Goal: Task Accomplishment & Management: Manage account settings

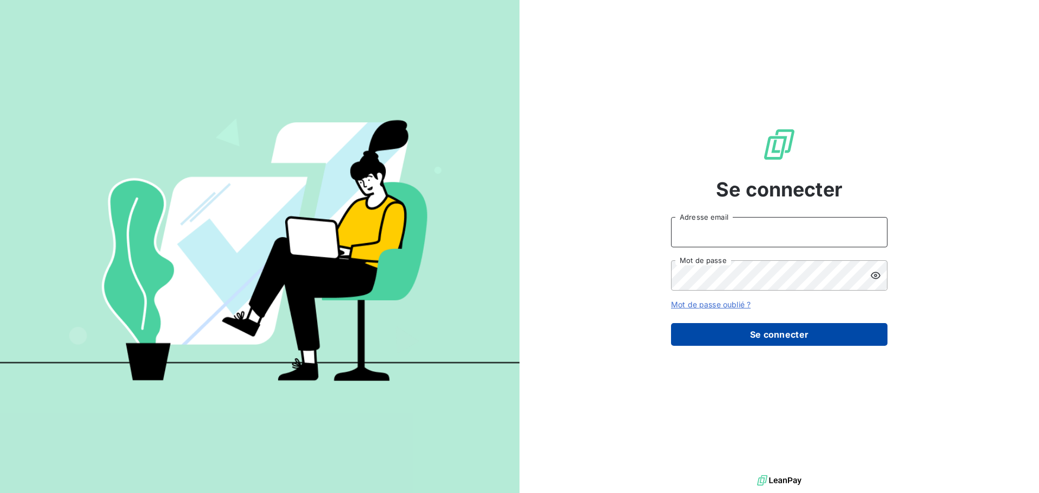
type input "[EMAIL_ADDRESS][DOMAIN_NAME]"
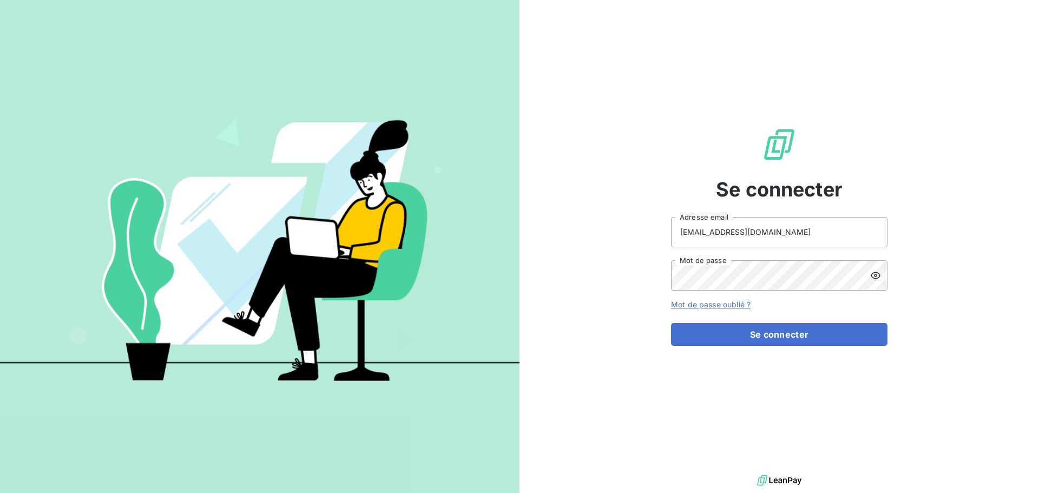
drag, startPoint x: 774, startPoint y: 333, endPoint x: 713, endPoint y: 317, distance: 62.9
click at [774, 333] on button "Se connecter" at bounding box center [779, 334] width 216 height 23
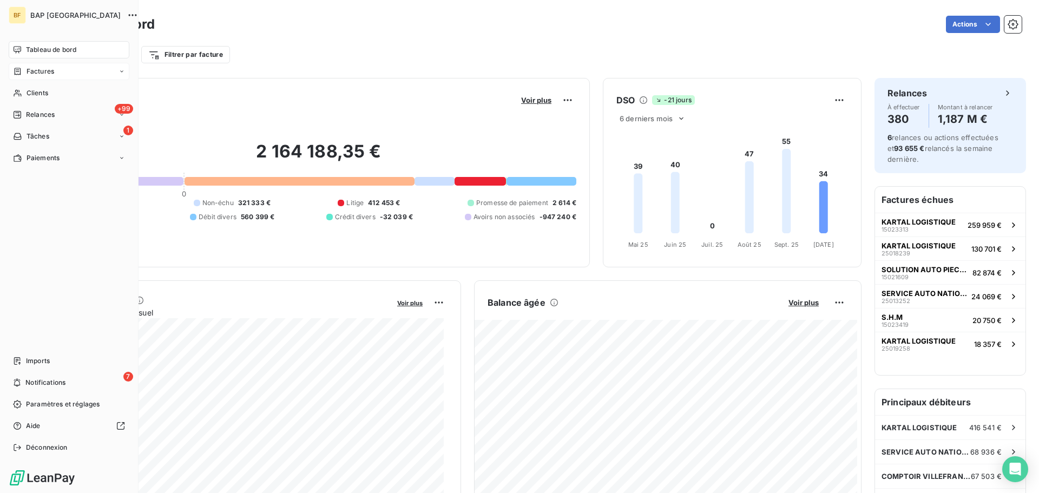
click at [20, 69] on icon at bounding box center [18, 71] width 6 height 7
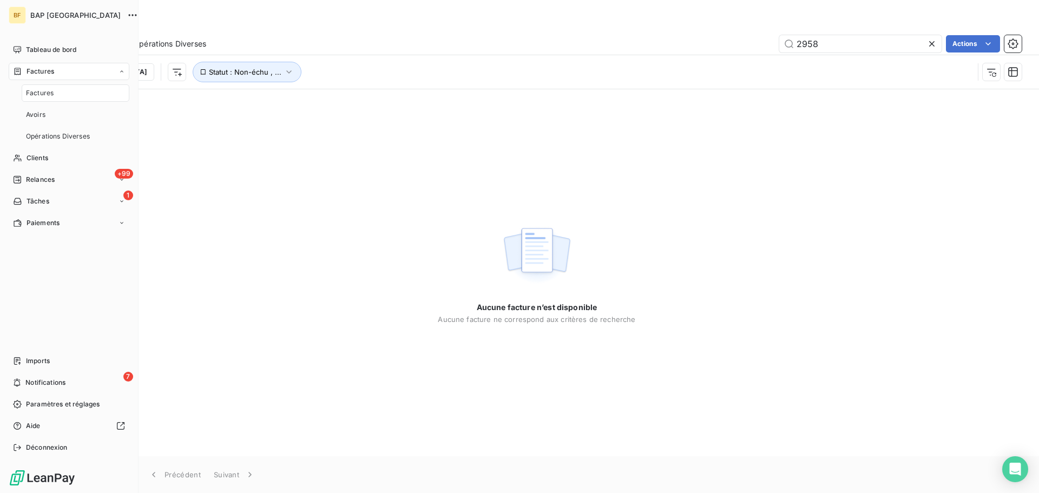
click at [29, 90] on span "Factures" at bounding box center [40, 93] width 28 height 10
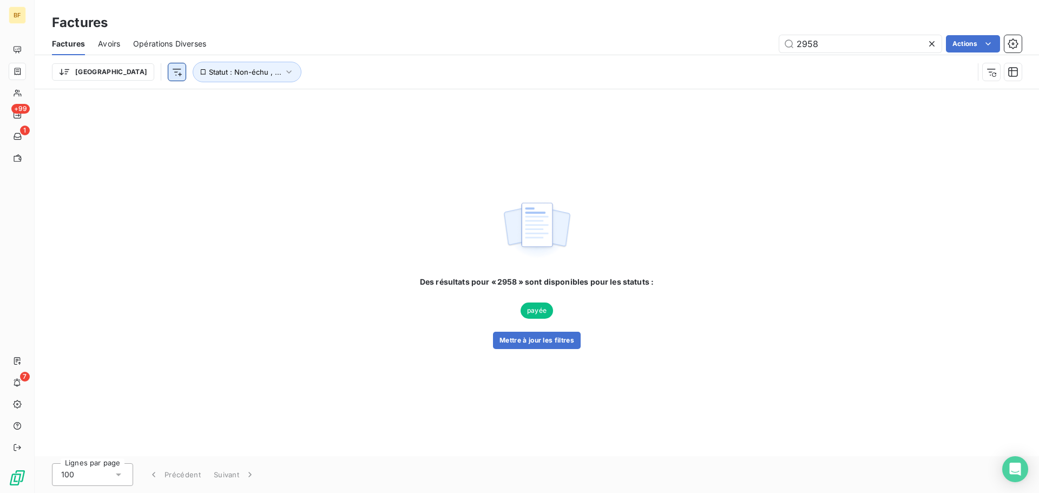
click at [116, 75] on html "BF +99 1 7 Factures Factures Avoirs Opérations Diverses 2958 Actions Trier Stat…" at bounding box center [519, 246] width 1039 height 493
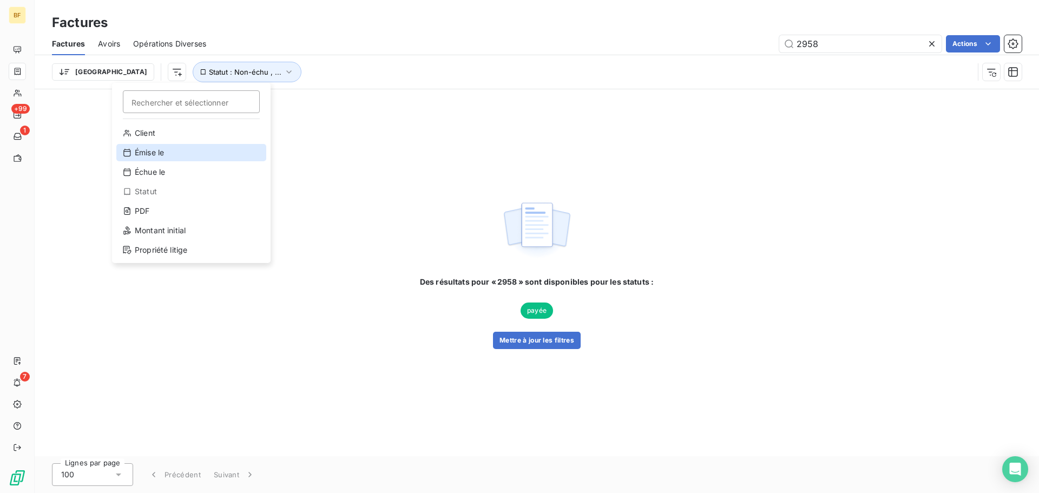
click at [148, 152] on div "Émise le" at bounding box center [191, 152] width 150 height 17
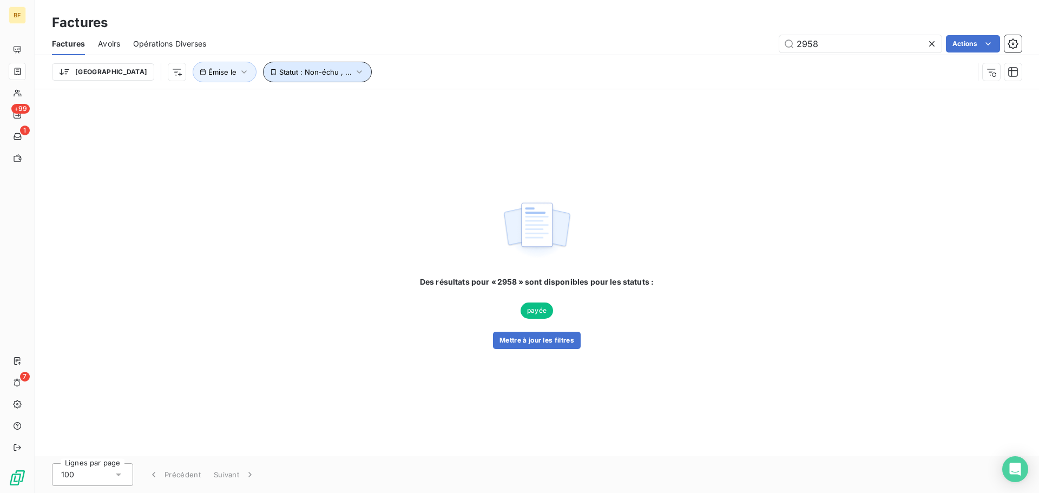
click at [279, 73] on span "Statut : Non-échu , ..." at bounding box center [315, 72] width 73 height 9
click at [469, 100] on icon at bounding box center [471, 100] width 5 height 3
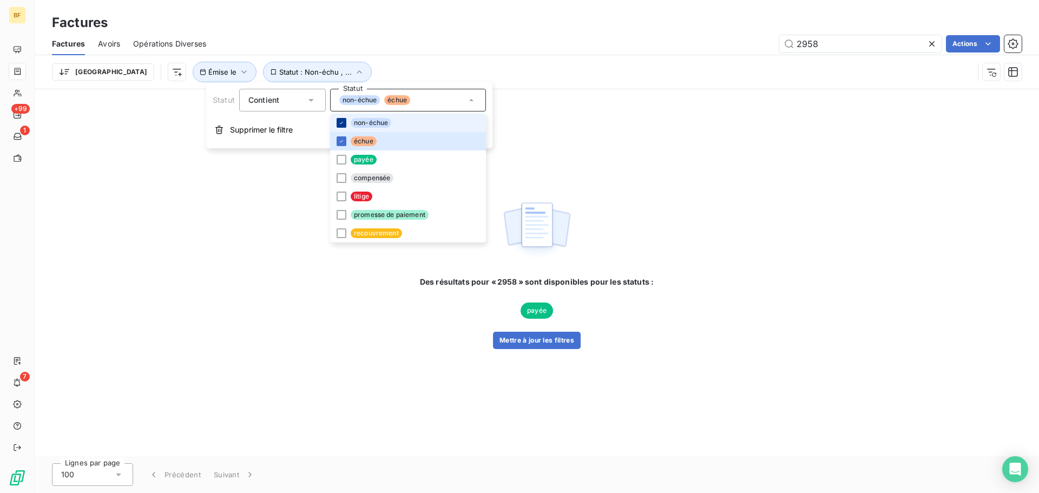
click at [341, 122] on icon at bounding box center [341, 123] width 6 height 6
click at [341, 194] on div at bounding box center [342, 197] width 10 height 10
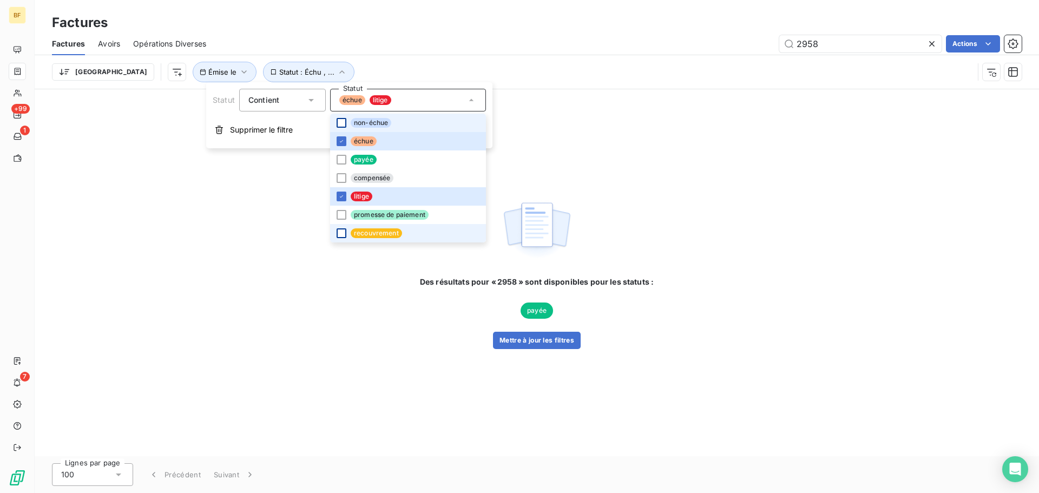
click at [340, 236] on div at bounding box center [342, 233] width 10 height 10
click at [344, 215] on div at bounding box center [342, 215] width 10 height 10
click at [572, 128] on div "Des résultats pour « 2958 » sont disponibles pour les statuts : payée Mettre à …" at bounding box center [537, 272] width 1004 height 367
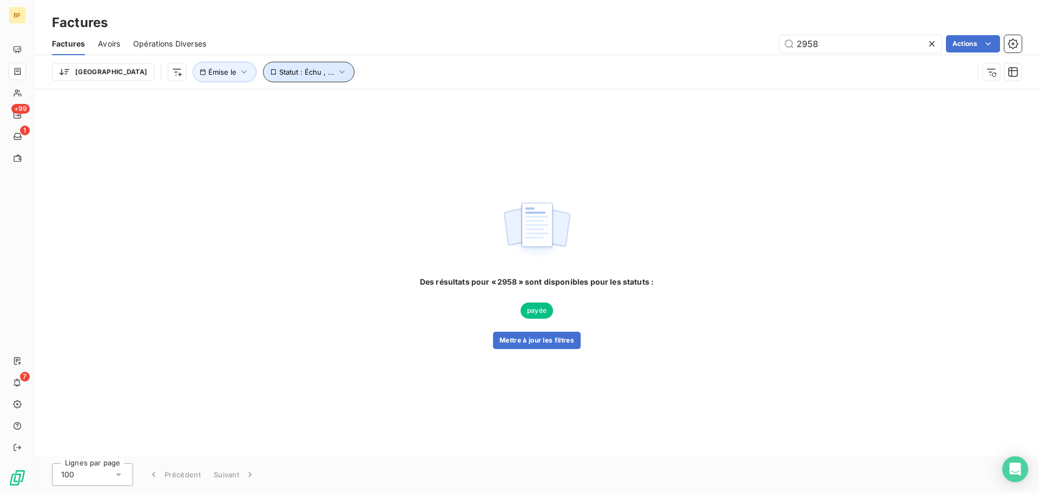
click at [337, 74] on icon "button" at bounding box center [342, 72] width 11 height 11
click at [118, 75] on html "BF +99 1 7 Factures Factures Avoirs Opérations Diverses 2958 Actions Trier Émis…" at bounding box center [519, 246] width 1039 height 493
click at [188, 74] on html "BF +99 1 7 Factures Factures Avoirs Opérations Diverses 2958 Actions Trier Émis…" at bounding box center [519, 246] width 1039 height 493
click at [239, 74] on icon "button" at bounding box center [244, 72] width 11 height 11
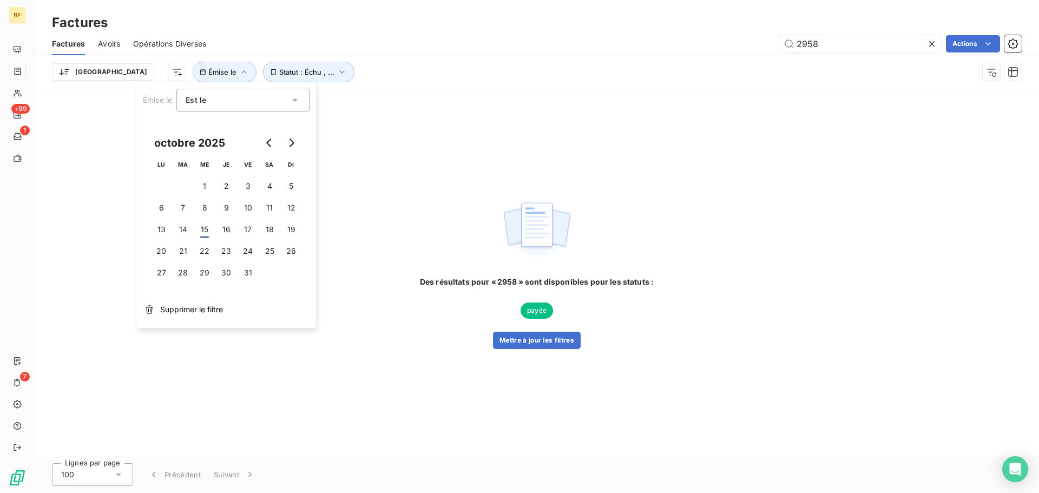
click at [295, 100] on icon at bounding box center [294, 100] width 5 height 3
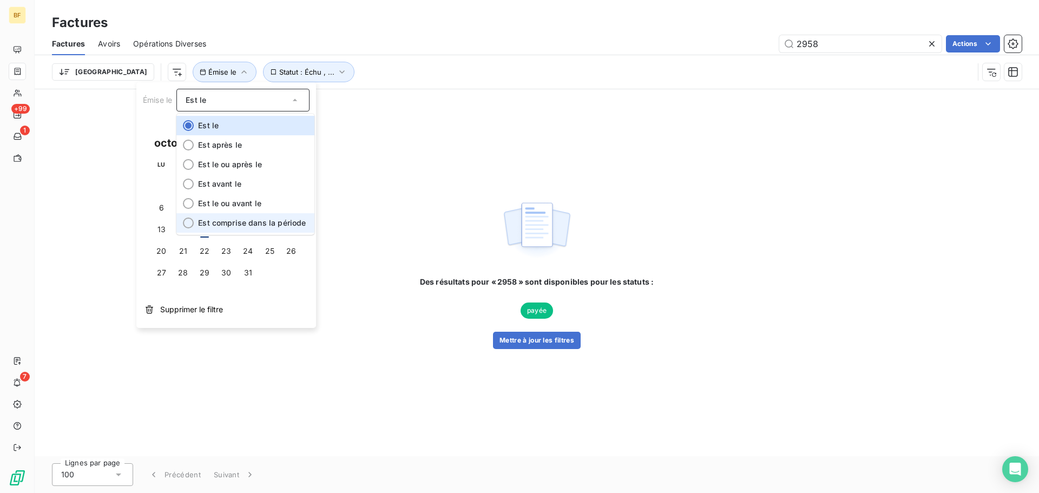
click at [188, 221] on div at bounding box center [188, 223] width 11 height 11
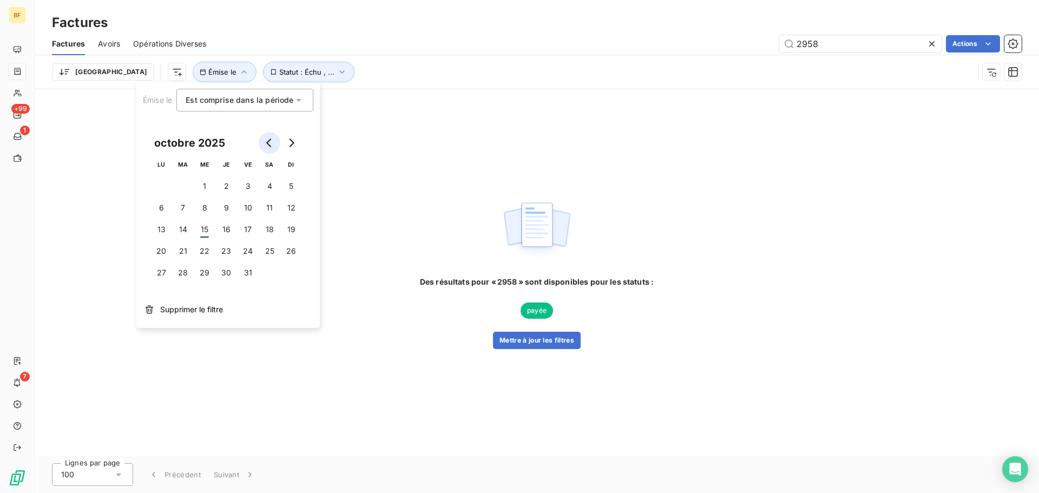
click at [267, 145] on icon "Go to previous month" at bounding box center [269, 143] width 9 height 9
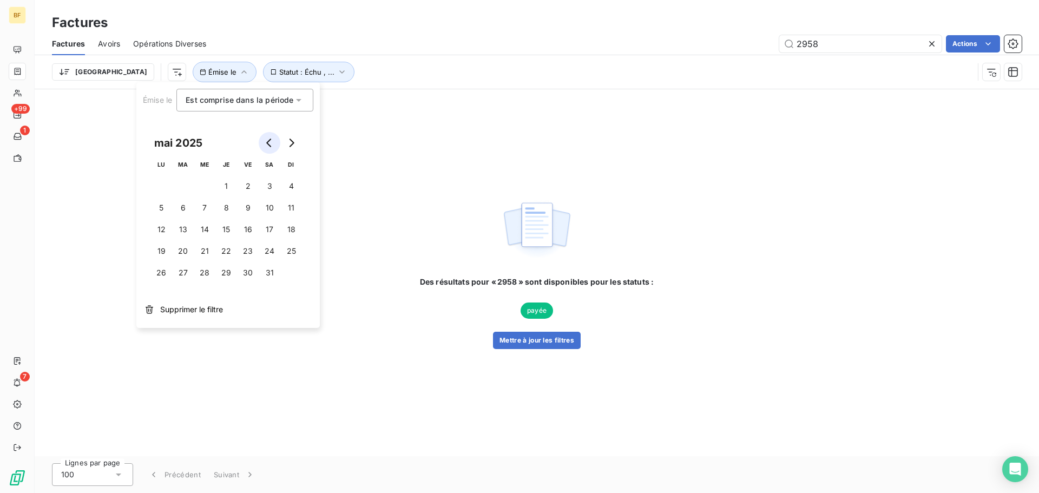
click at [267, 145] on icon "Go to previous month" at bounding box center [269, 143] width 9 height 9
click at [203, 187] on button "1" at bounding box center [205, 186] width 22 height 22
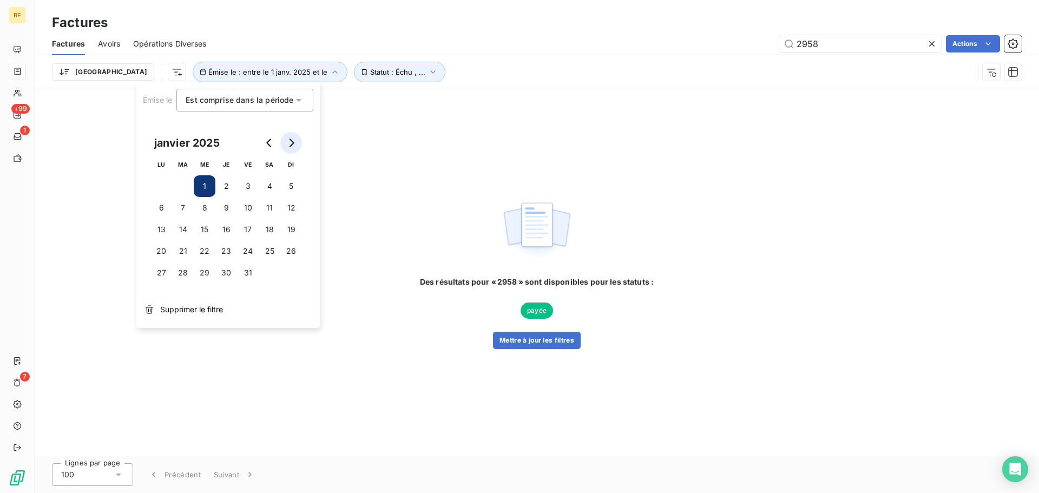
click at [290, 142] on icon "Go to next month" at bounding box center [291, 143] width 9 height 9
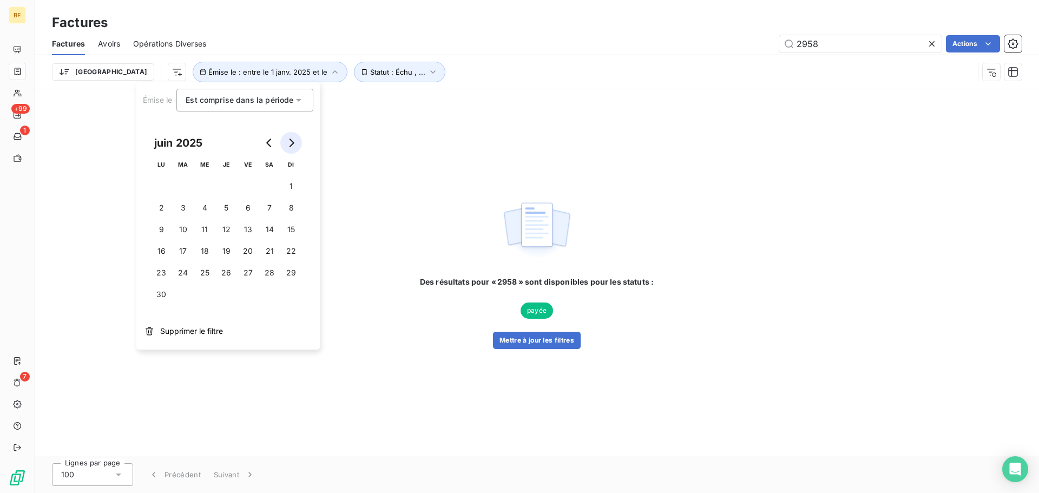
click at [290, 142] on icon "Go to next month" at bounding box center [291, 143] width 9 height 9
click at [246, 271] on button "31" at bounding box center [248, 273] width 22 height 22
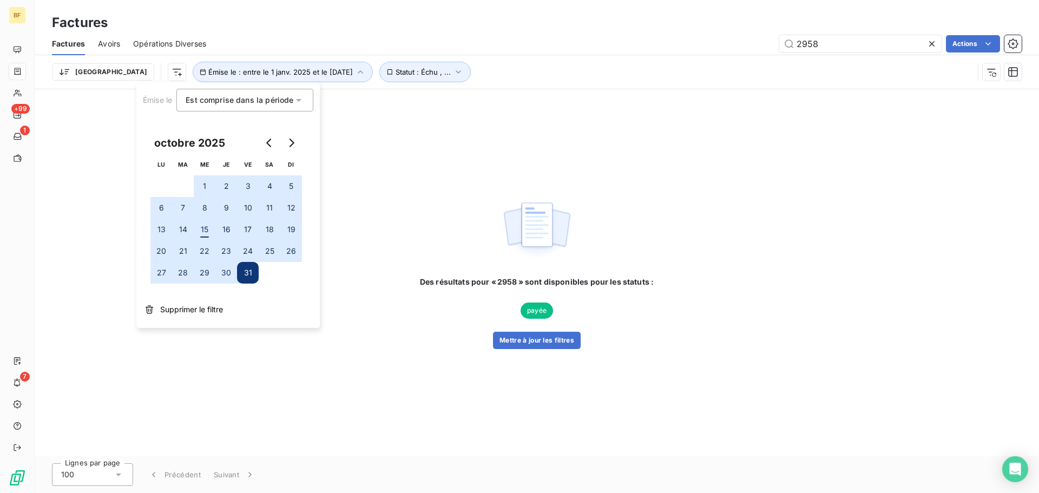
click at [506, 72] on div "Trier Émise le : entre le 1 janv. 2025 et le [DATE] Statut : Échu , ..." at bounding box center [513, 72] width 922 height 21
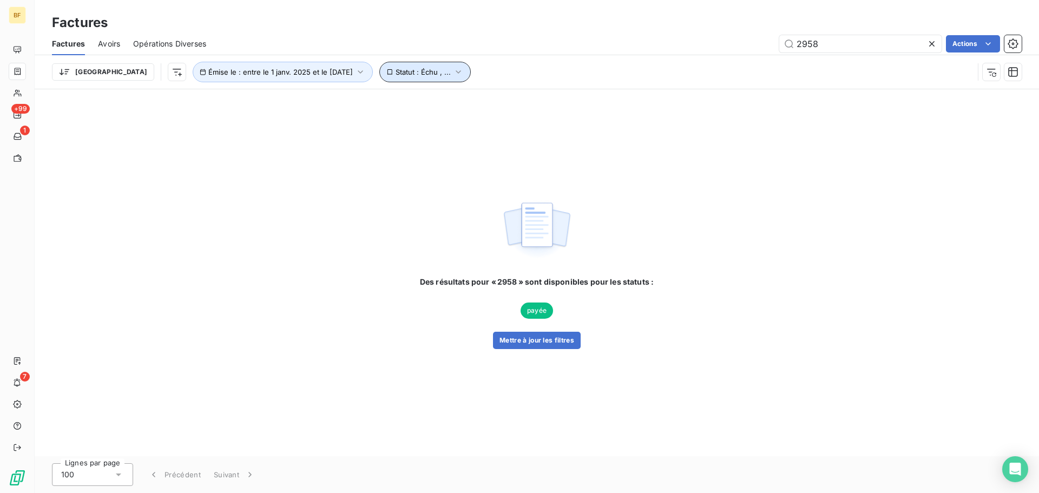
click at [453, 74] on icon "button" at bounding box center [458, 72] width 11 height 11
click at [528, 339] on button "Mettre à jour les filtres" at bounding box center [537, 340] width 88 height 17
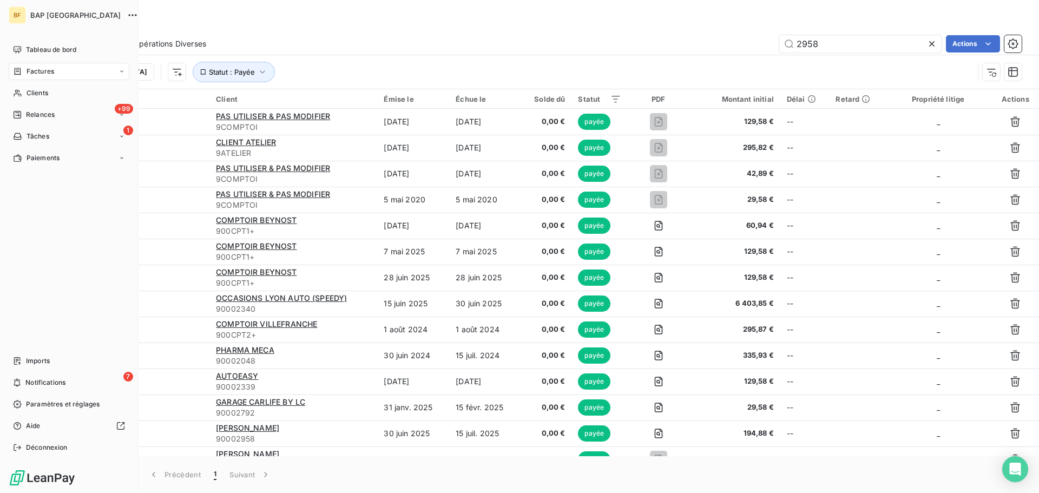
click at [36, 76] on div "Factures" at bounding box center [69, 71] width 121 height 17
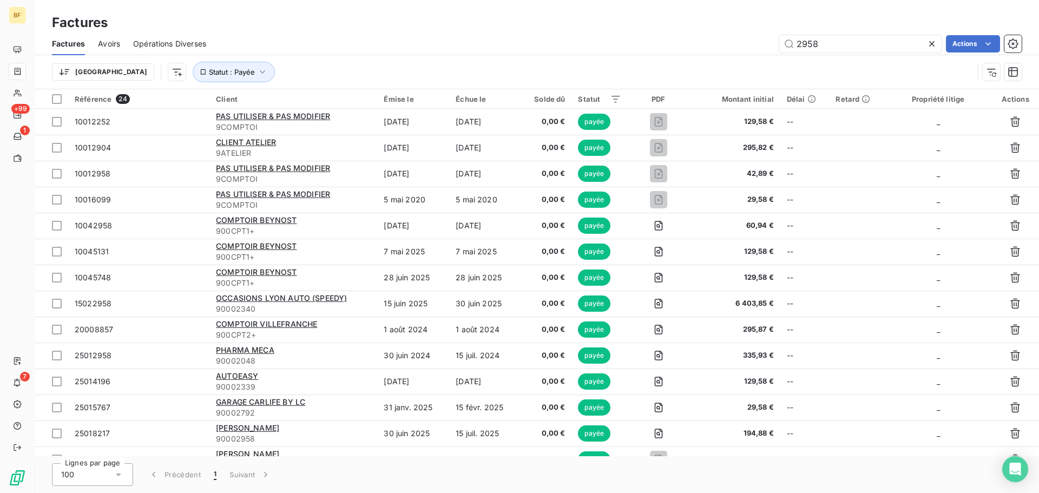
click at [434, 57] on div "Trier Statut : Payée" at bounding box center [537, 72] width 970 height 34
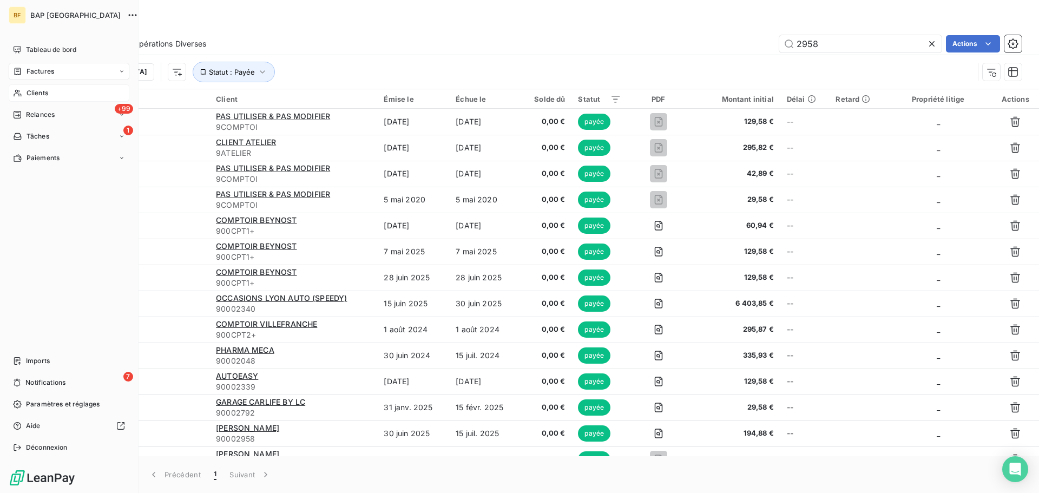
click at [23, 91] on div "Clients" at bounding box center [69, 92] width 121 height 17
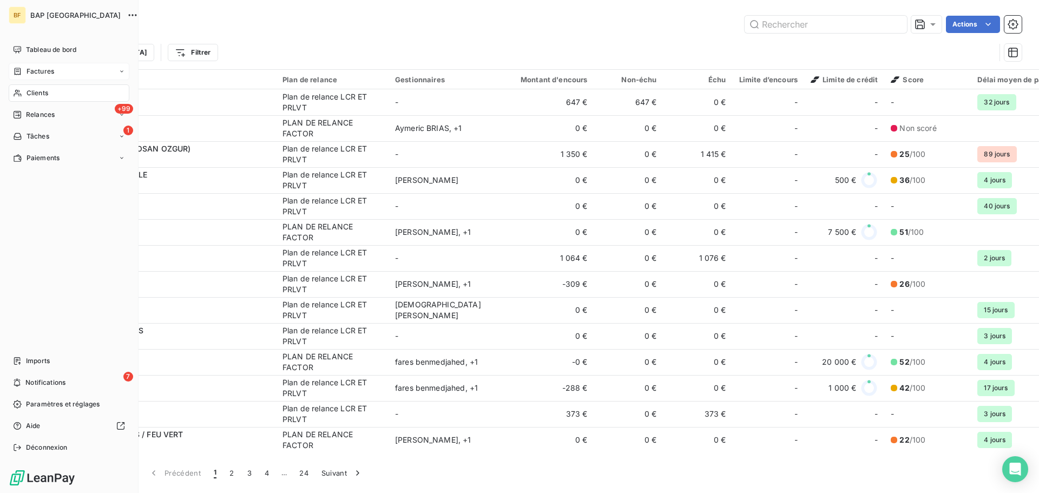
click at [40, 71] on span "Factures" at bounding box center [41, 72] width 28 height 10
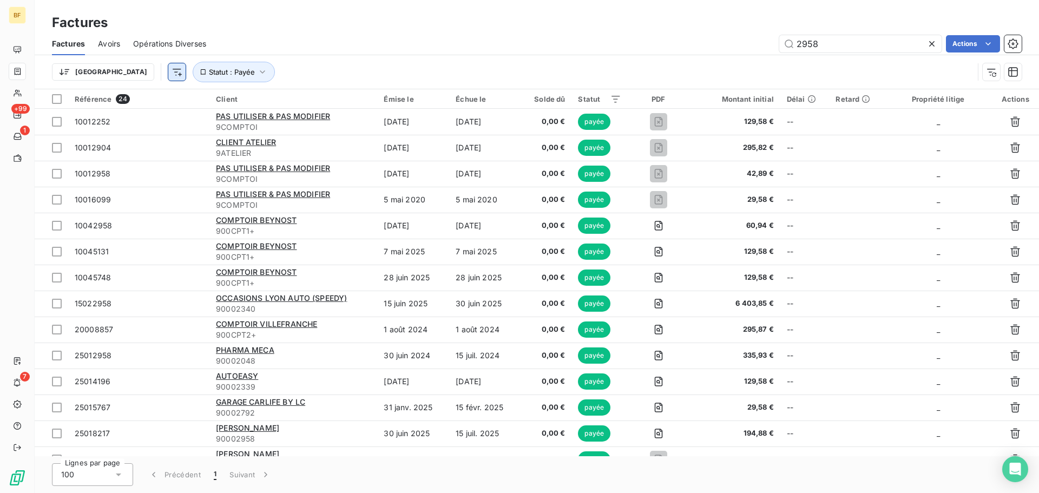
click at [122, 72] on html "BF +99 1 7 Factures Factures Avoirs Opérations Diverses 2958 Actions Trier Stat…" at bounding box center [519, 246] width 1039 height 493
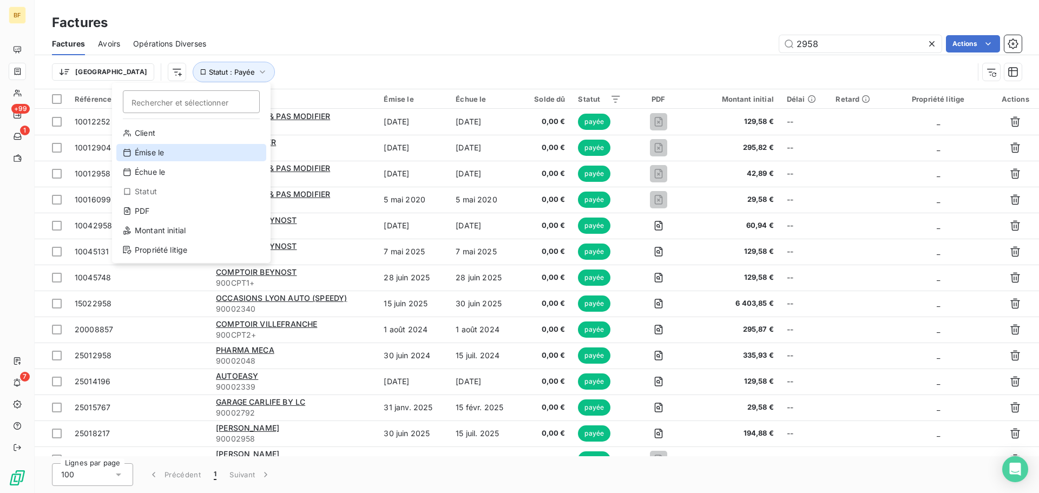
click at [135, 153] on div "Émise le" at bounding box center [191, 152] width 150 height 17
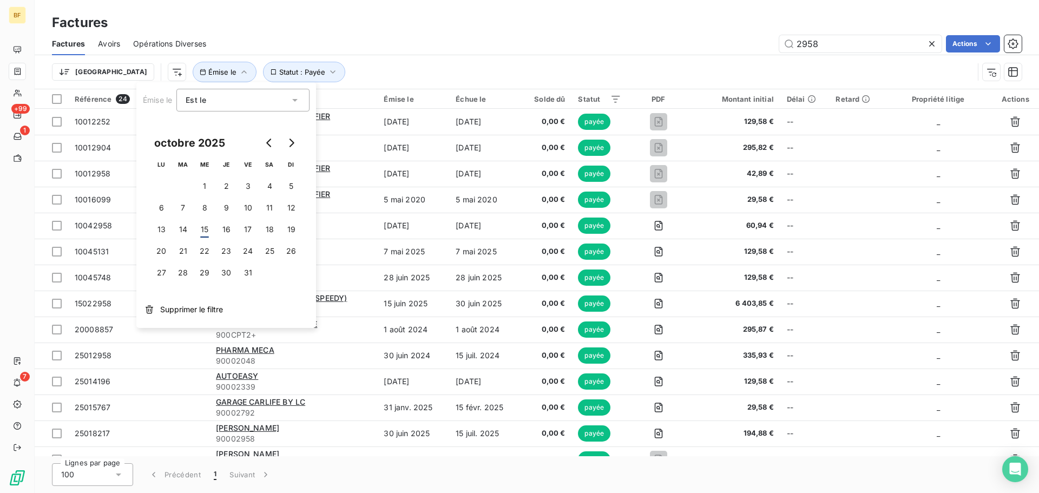
click at [222, 101] on div "Est le" at bounding box center [238, 100] width 104 height 15
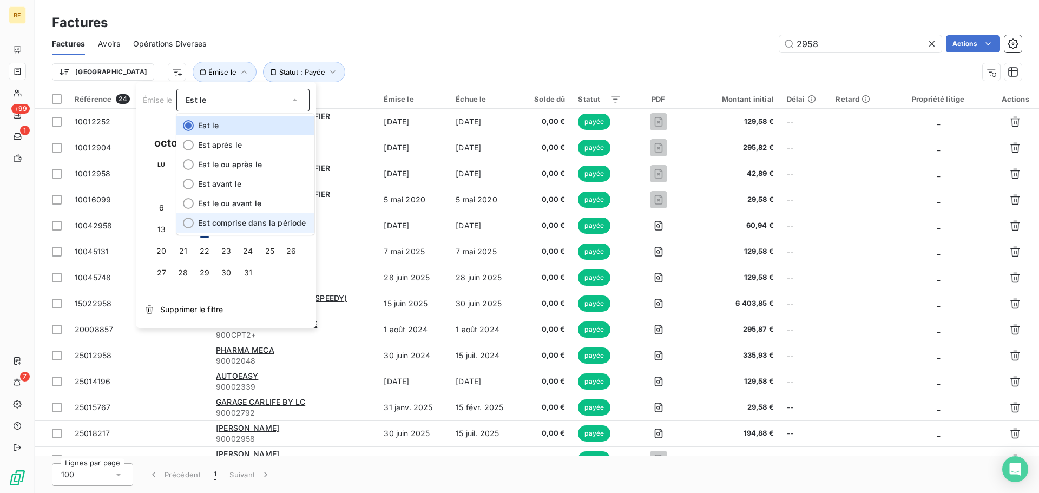
click at [242, 224] on span "Est comprise dans la période" at bounding box center [252, 222] width 108 height 9
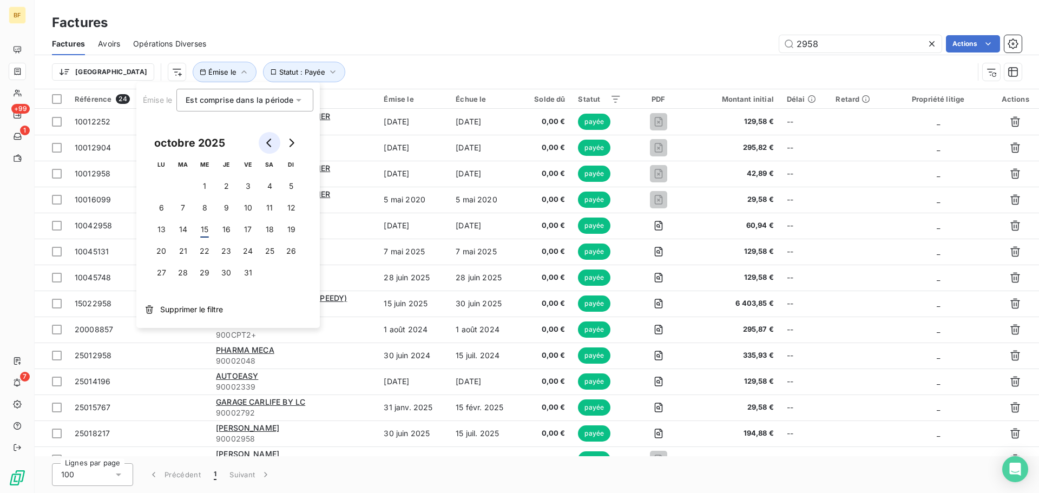
click at [271, 144] on icon "Go to previous month" at bounding box center [269, 143] width 9 height 9
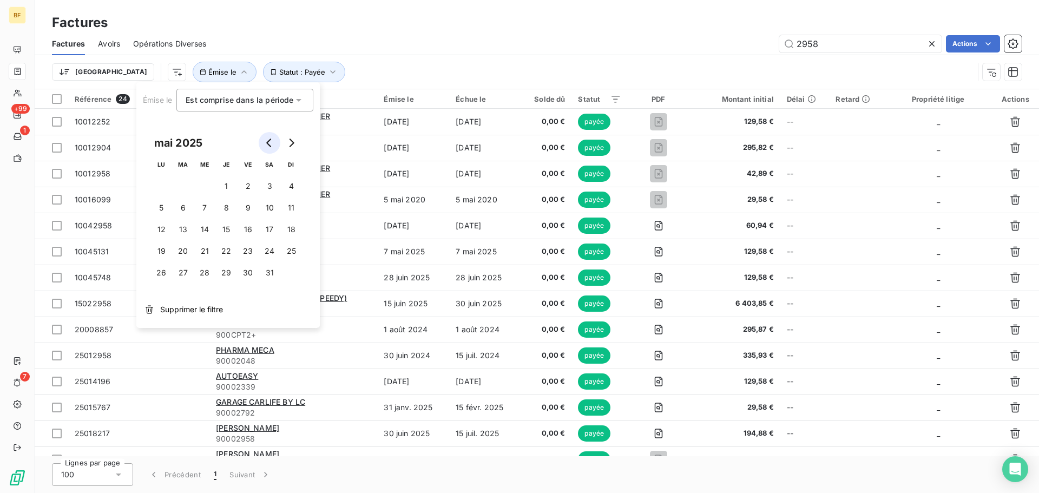
click at [271, 144] on icon "Go to previous month" at bounding box center [269, 143] width 9 height 9
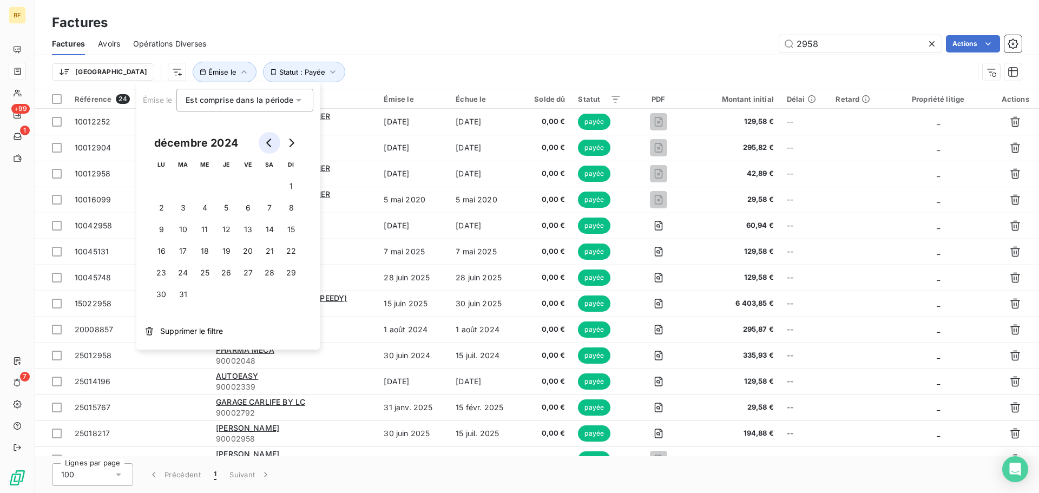
click at [271, 144] on icon "Go to previous month" at bounding box center [269, 143] width 9 height 9
click at [295, 143] on icon "Go to next month" at bounding box center [291, 143] width 9 height 9
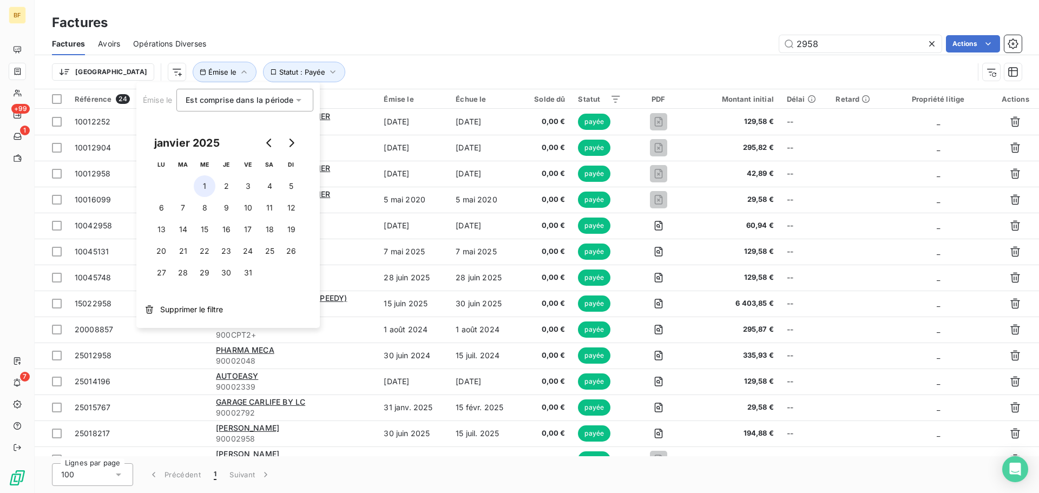
click at [203, 185] on button "1" at bounding box center [205, 186] width 22 height 22
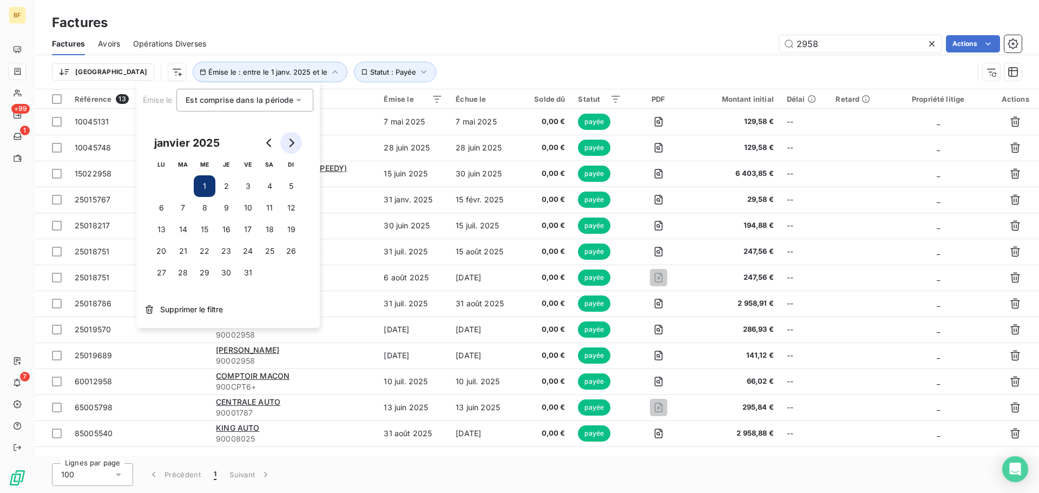
click at [295, 140] on icon "Go to next month" at bounding box center [291, 143] width 9 height 9
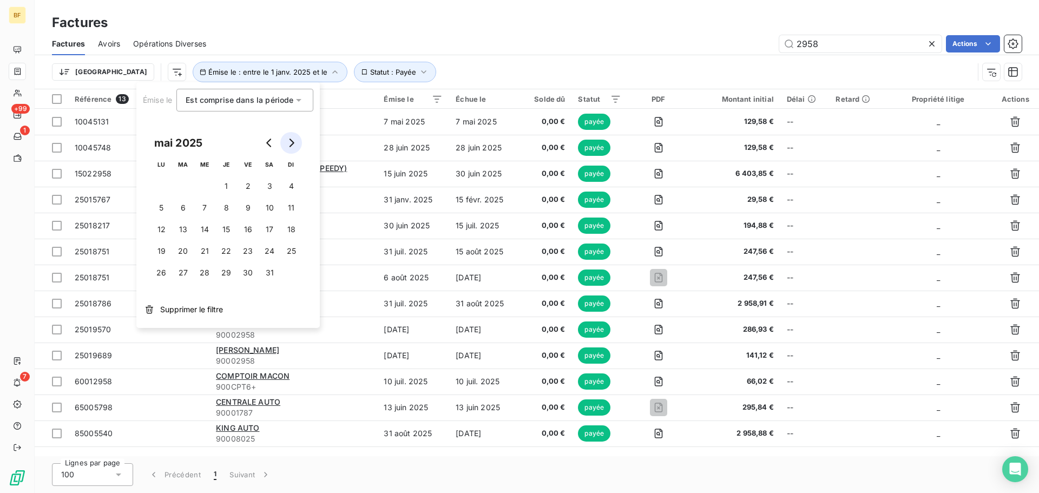
click at [295, 140] on icon "Go to next month" at bounding box center [291, 143] width 9 height 9
click at [201, 230] on button "15" at bounding box center [205, 230] width 22 height 22
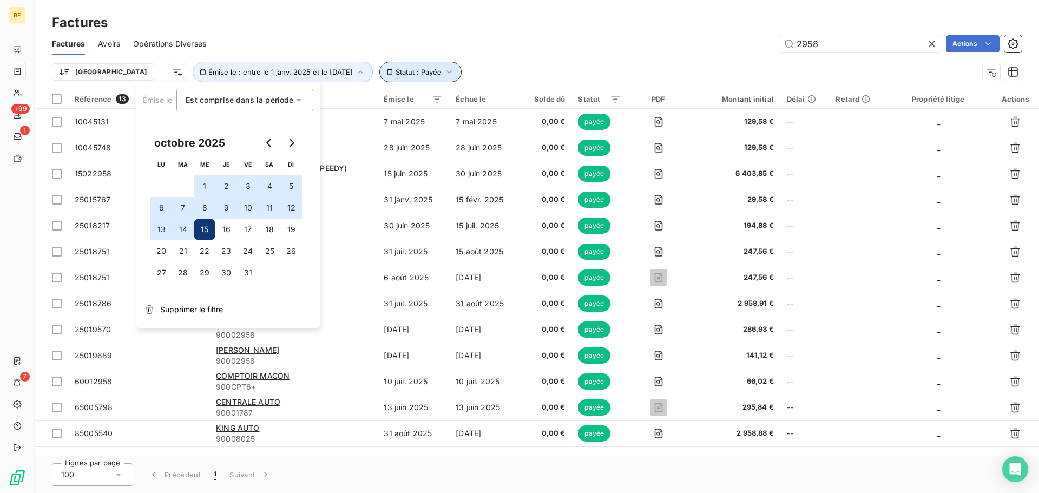
click at [444, 73] on icon "button" at bounding box center [449, 72] width 11 height 11
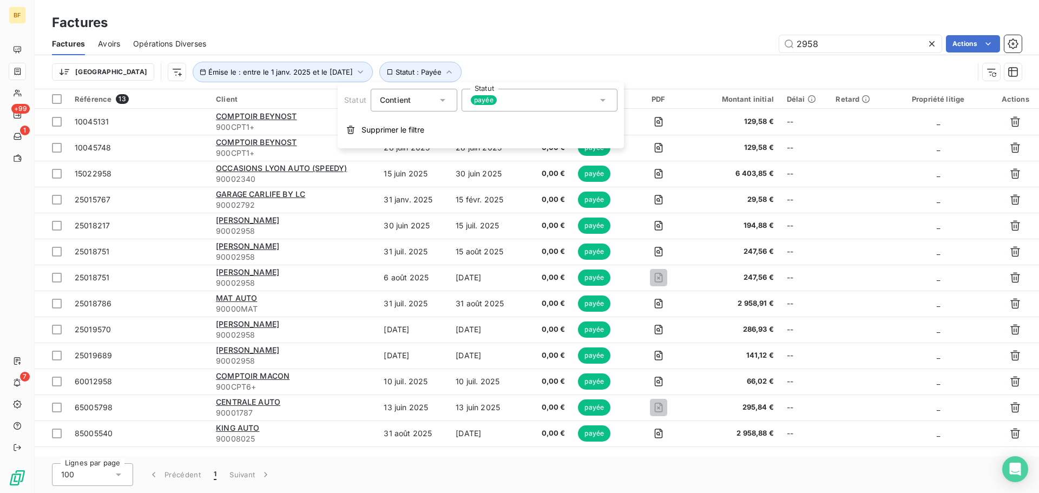
click at [601, 97] on icon at bounding box center [603, 100] width 11 height 11
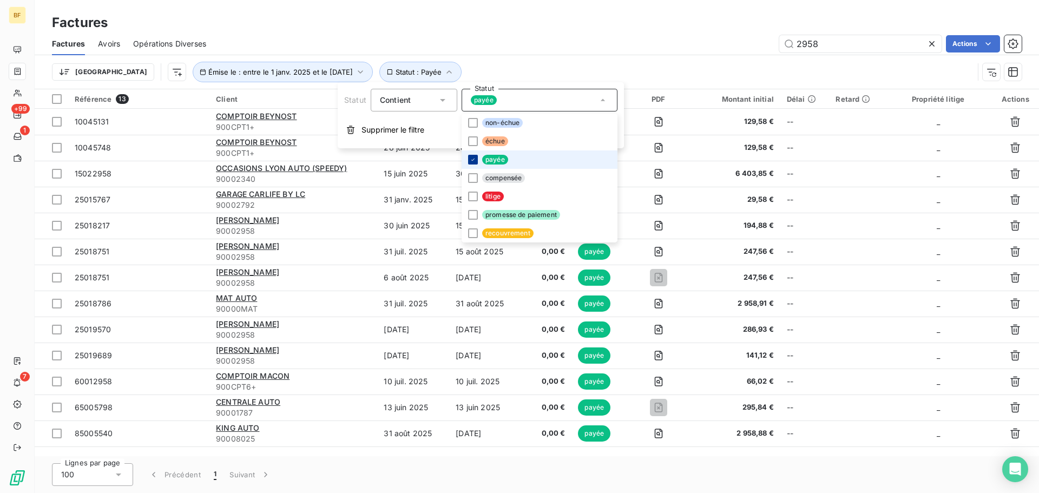
click at [470, 156] on icon at bounding box center [473, 159] width 6 height 6
click at [471, 141] on div at bounding box center [473, 141] width 10 height 10
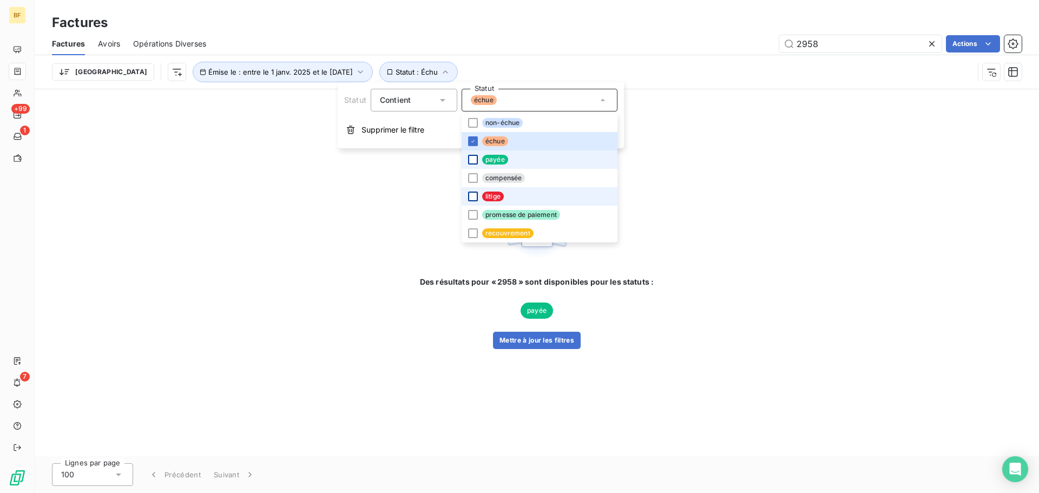
click at [476, 196] on div at bounding box center [473, 197] width 10 height 10
click at [474, 215] on div at bounding box center [473, 215] width 10 height 10
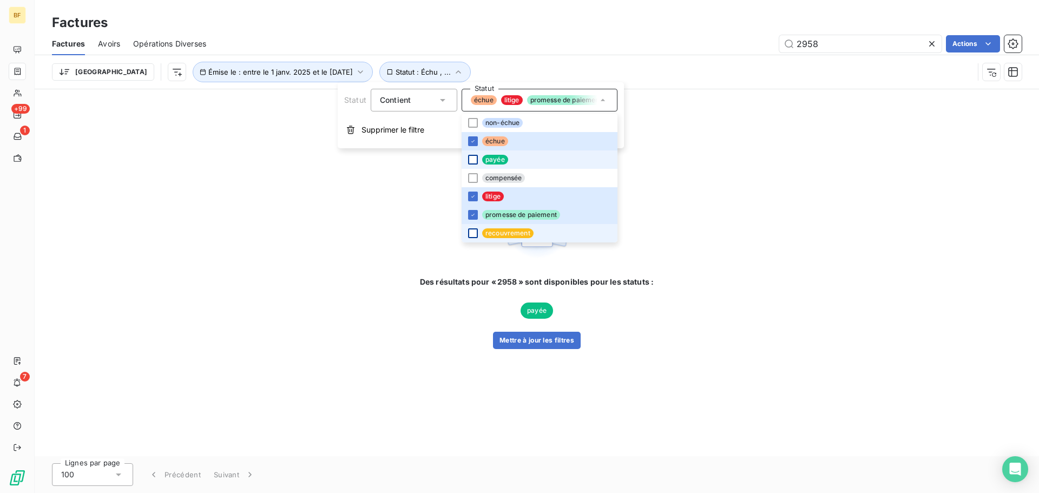
click at [471, 232] on div at bounding box center [473, 233] width 10 height 10
click at [671, 50] on div "2958 Actions" at bounding box center [620, 43] width 803 height 17
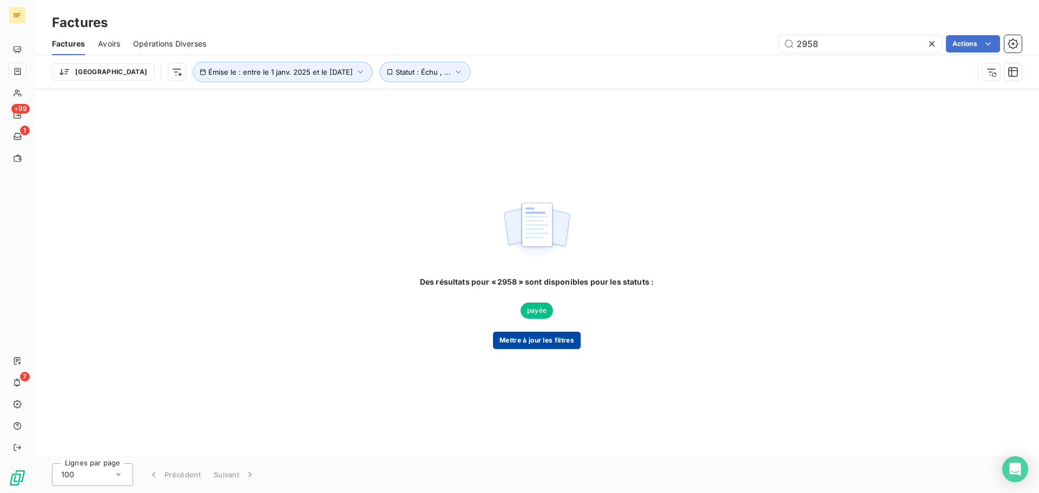
click at [527, 337] on button "Mettre à jour les filtres" at bounding box center [537, 340] width 88 height 17
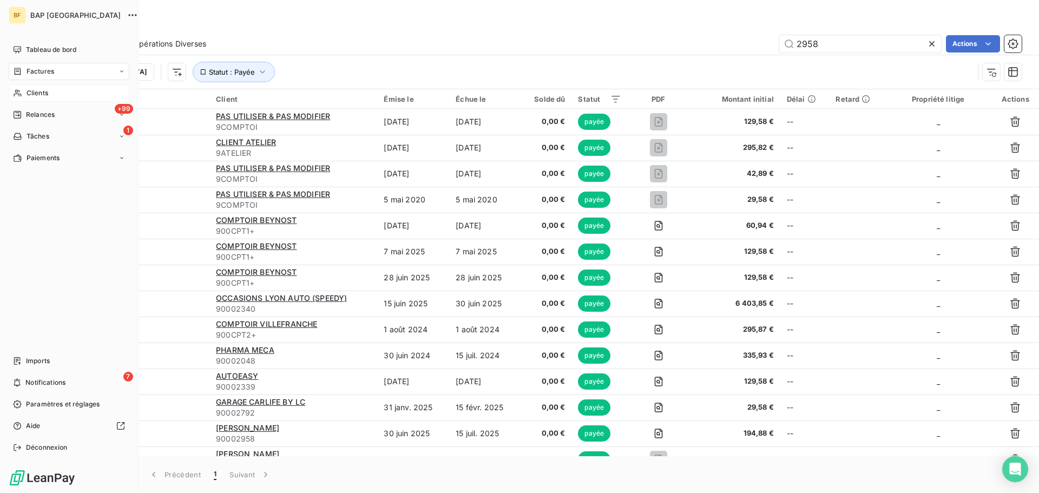
click at [24, 95] on div "Clients" at bounding box center [69, 92] width 121 height 17
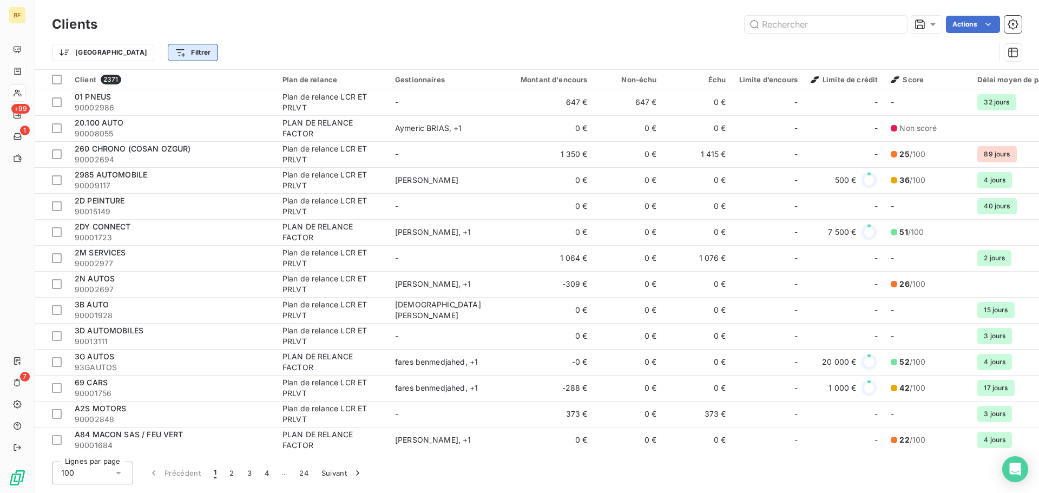
click at [137, 51] on html "BF +99 1 7 Clients Actions Trier Filtrer Client 2371 Plan de relance Gestionnai…" at bounding box center [519, 246] width 1039 height 493
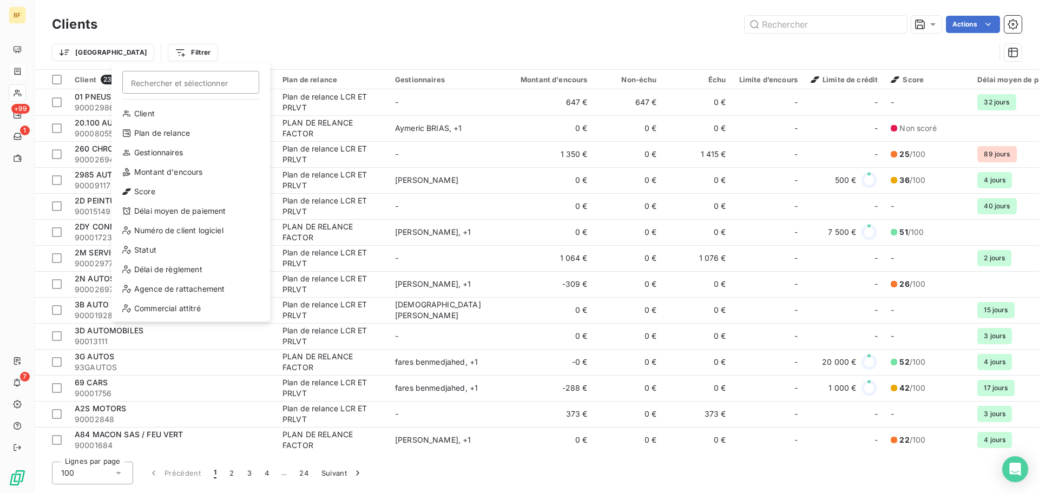
click at [135, 50] on html "BF +99 1 7 Clients Actions Trier Filtrer Rechercher et sélectionner Client Plan…" at bounding box center [519, 246] width 1039 height 493
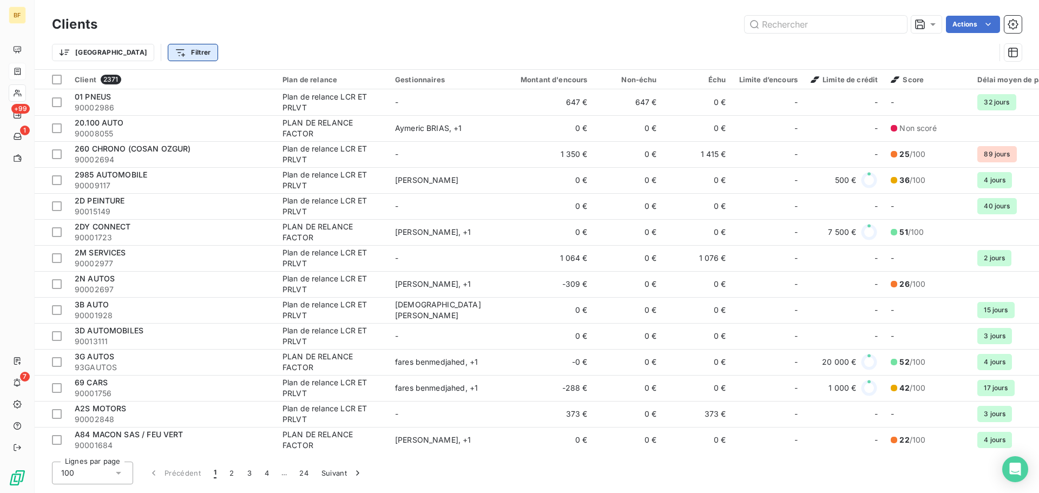
click at [132, 50] on html "BF +99 1 7 Clients Actions Trier Filtrer Client 2371 Plan de relance Gestionnai…" at bounding box center [519, 246] width 1039 height 493
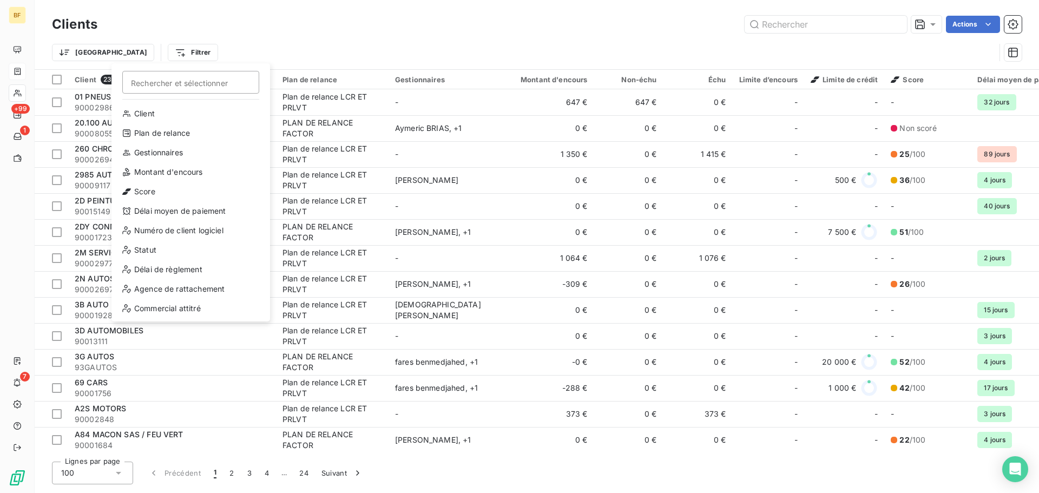
scroll to position [156, 0]
click at [261, 27] on html "BF +99 1 7 Clients Actions Trier Filtrer Rechercher et sélectionner Client Plan…" at bounding box center [519, 246] width 1039 height 493
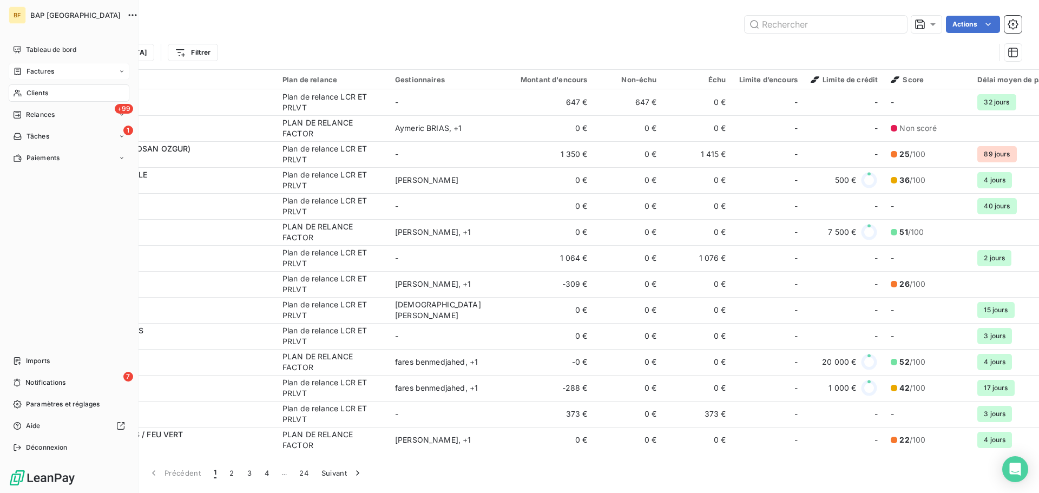
click at [35, 72] on span "Factures" at bounding box center [41, 72] width 28 height 10
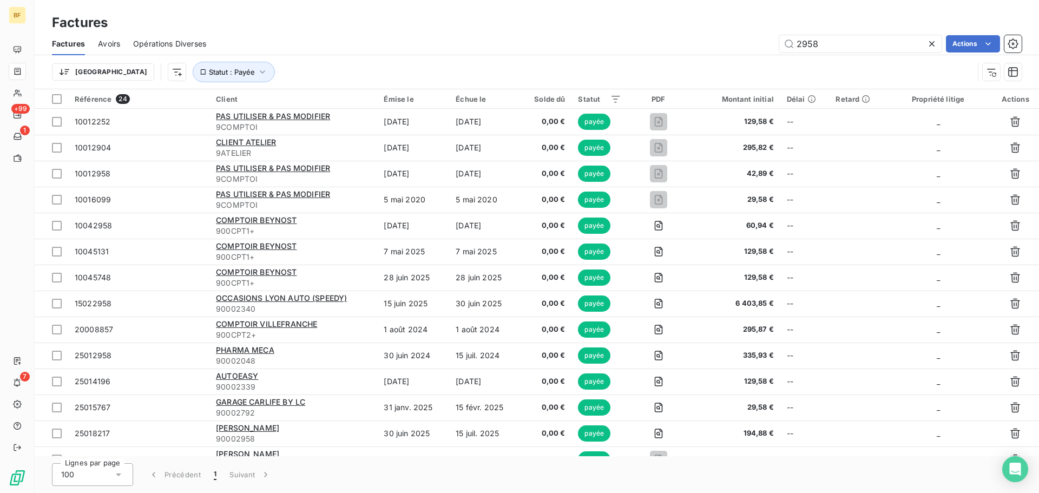
click at [314, 42] on div "2958 Actions" at bounding box center [620, 43] width 803 height 17
click at [118, 69] on html "BF +99 1 7 Factures Factures Avoirs Opérations Diverses 2958 Actions Trier Stat…" at bounding box center [519, 246] width 1039 height 493
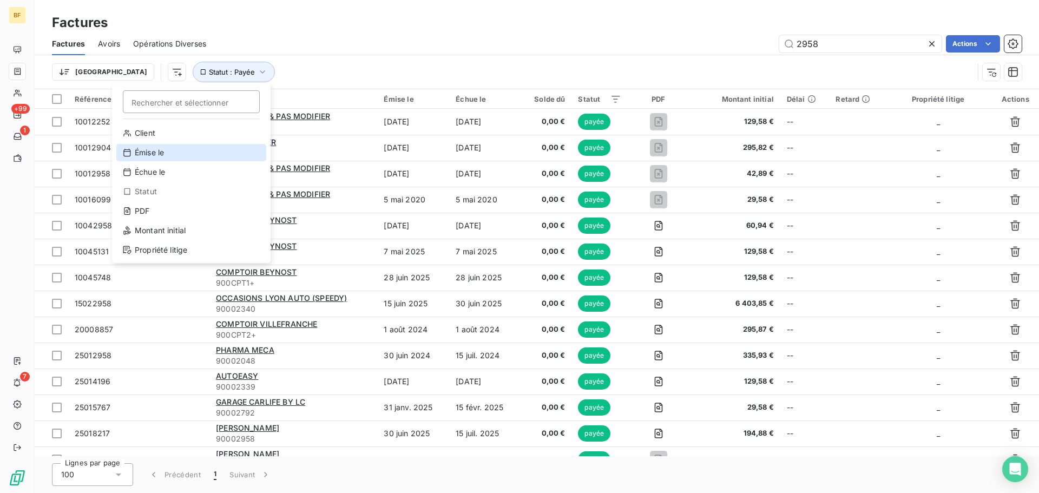
click at [143, 149] on div "Émise le" at bounding box center [191, 152] width 150 height 17
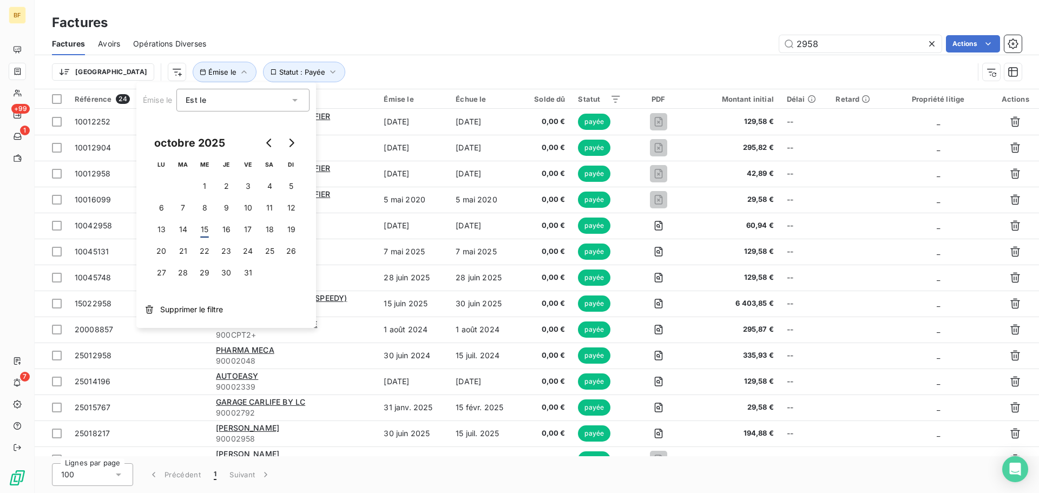
click at [277, 101] on div "Est le" at bounding box center [238, 100] width 104 height 15
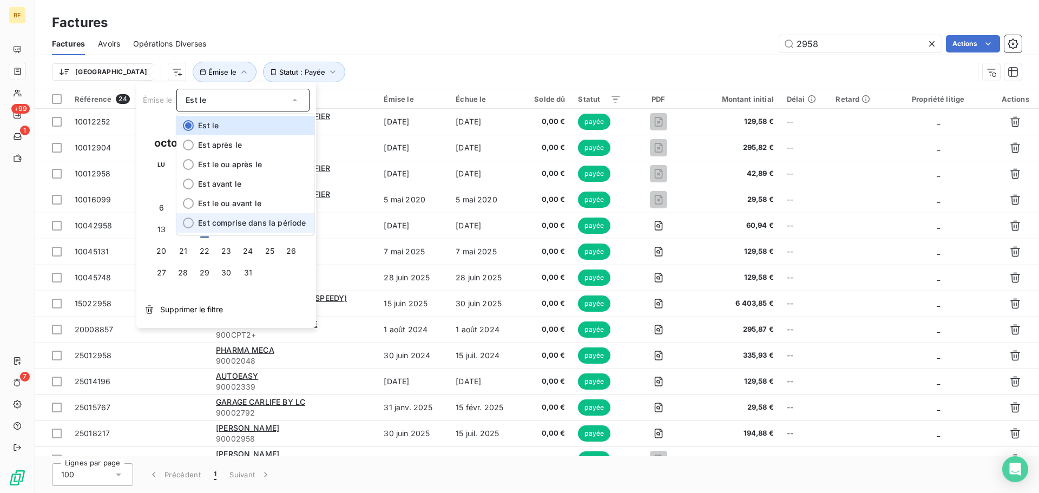
click at [190, 224] on div at bounding box center [188, 223] width 11 height 11
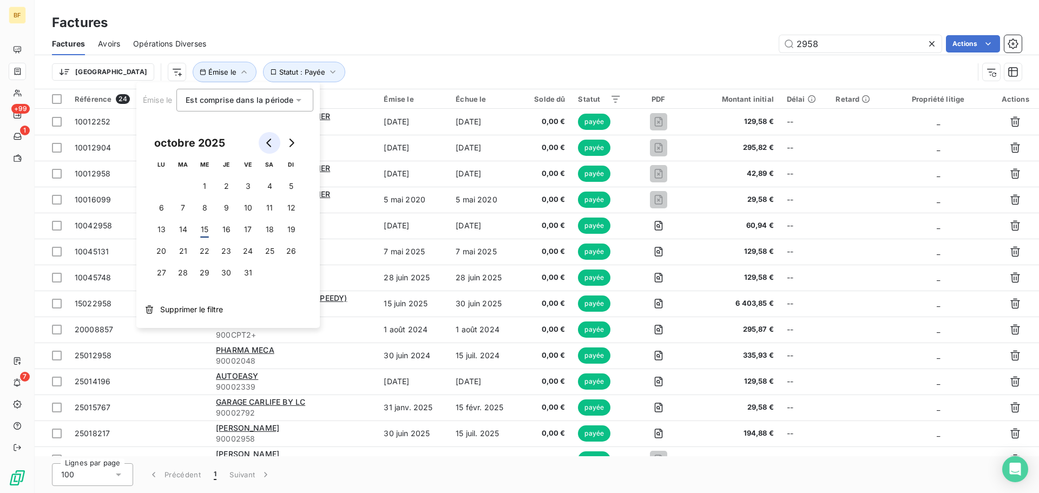
click at [269, 143] on icon "Go to previous month" at bounding box center [269, 143] width 9 height 9
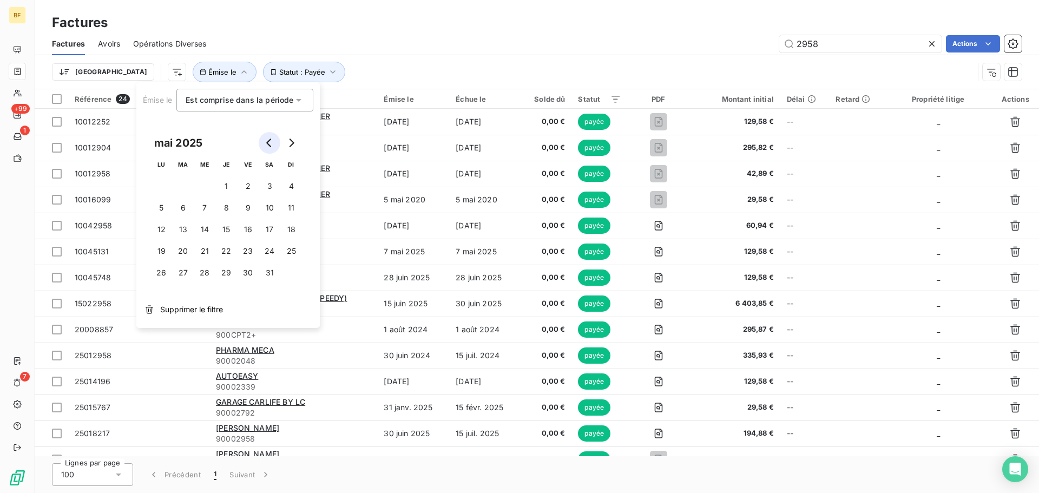
click at [269, 143] on icon "Go to previous month" at bounding box center [269, 143] width 9 height 9
click at [268, 142] on icon "Go to previous month" at bounding box center [268, 143] width 5 height 9
click at [205, 187] on button "1" at bounding box center [205, 186] width 22 height 22
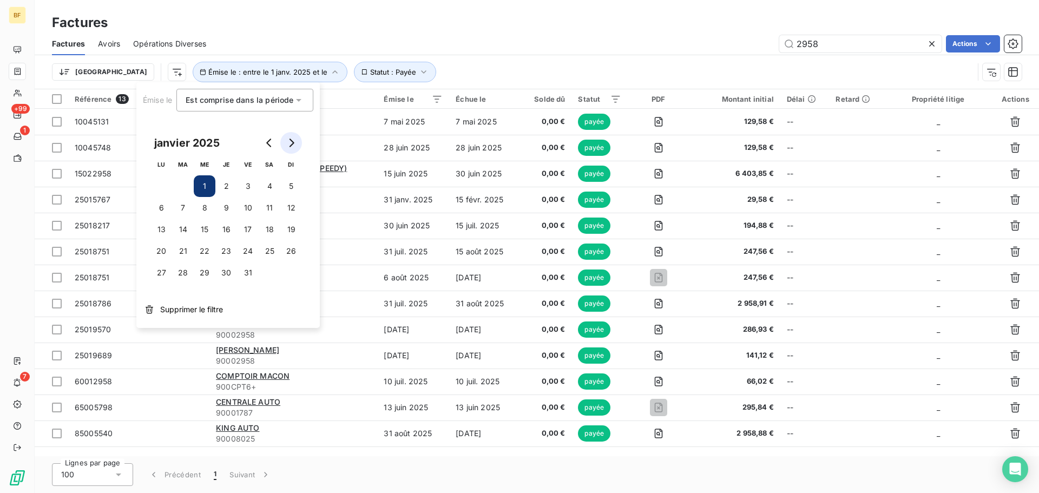
click at [291, 143] on icon "Go to next month" at bounding box center [291, 143] width 9 height 9
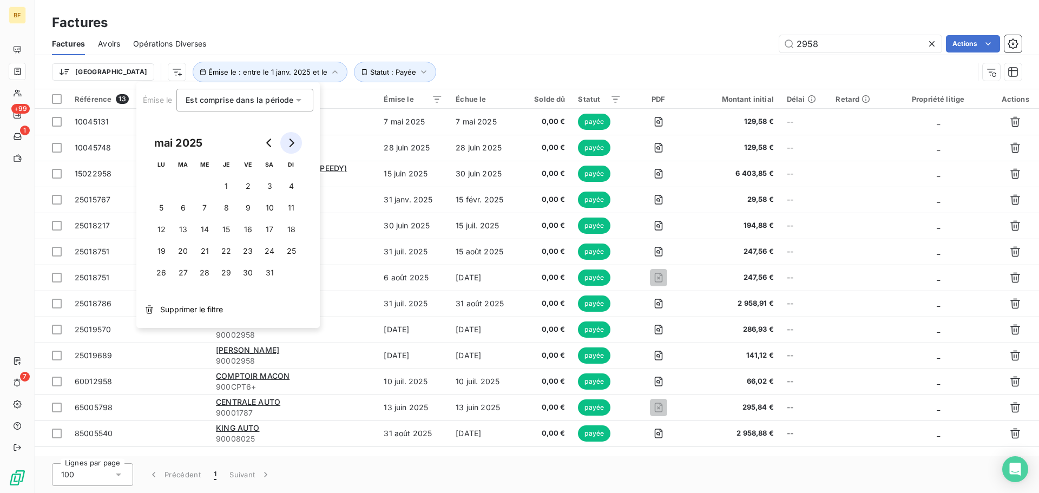
click at [291, 143] on icon "Go to next month" at bounding box center [291, 143] width 9 height 9
click at [202, 229] on button "15" at bounding box center [205, 230] width 22 height 22
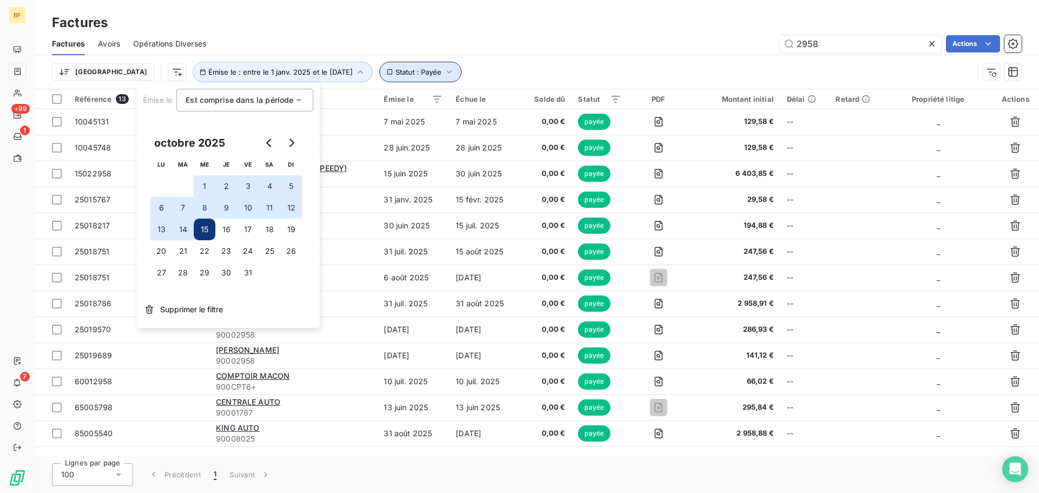
click at [396, 69] on span "Statut : Payée" at bounding box center [419, 72] width 46 height 9
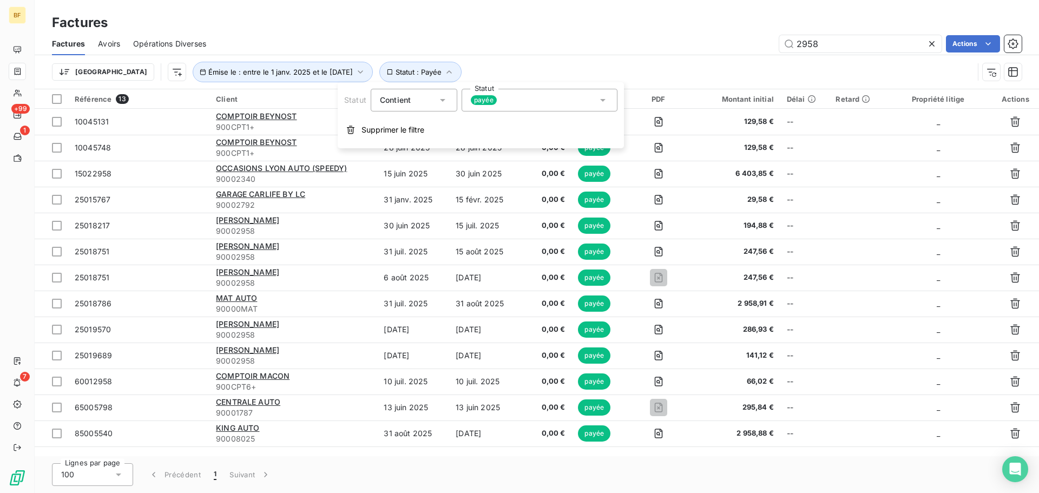
click at [602, 100] on icon at bounding box center [602, 100] width 5 height 3
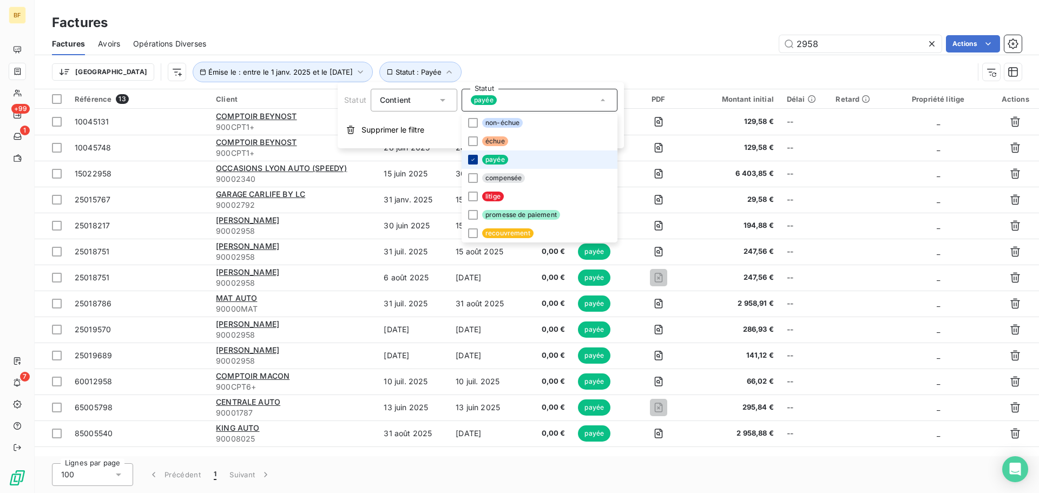
click at [472, 159] on icon at bounding box center [473, 159] width 6 height 6
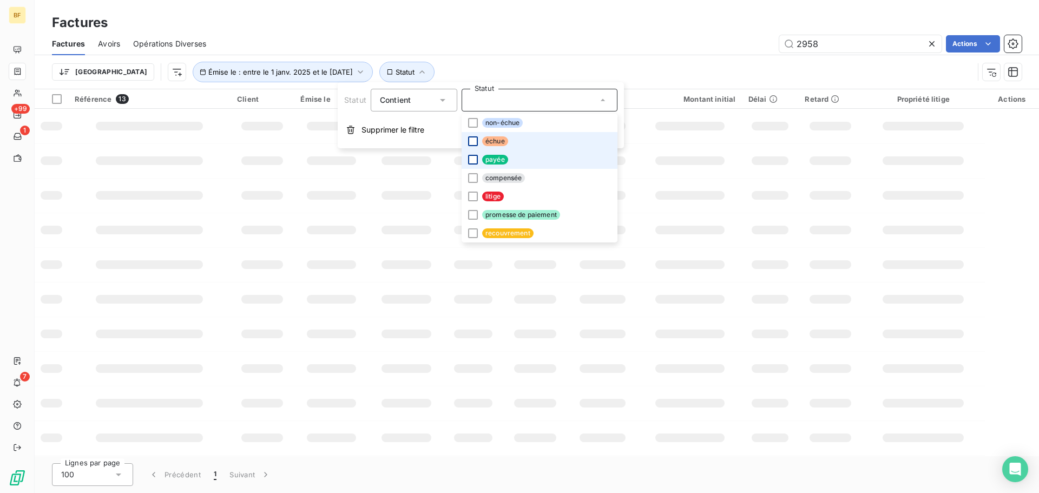
click at [472, 140] on div at bounding box center [473, 141] width 10 height 10
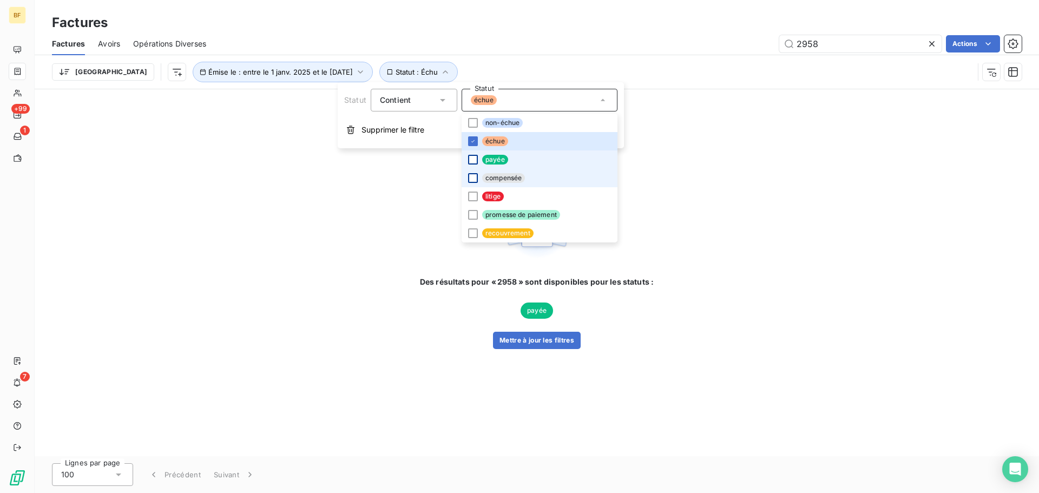
click at [472, 181] on div at bounding box center [473, 178] width 10 height 10
click at [474, 178] on icon at bounding box center [473, 178] width 6 height 6
click at [470, 195] on div at bounding box center [473, 197] width 10 height 10
click at [470, 213] on div at bounding box center [473, 215] width 10 height 10
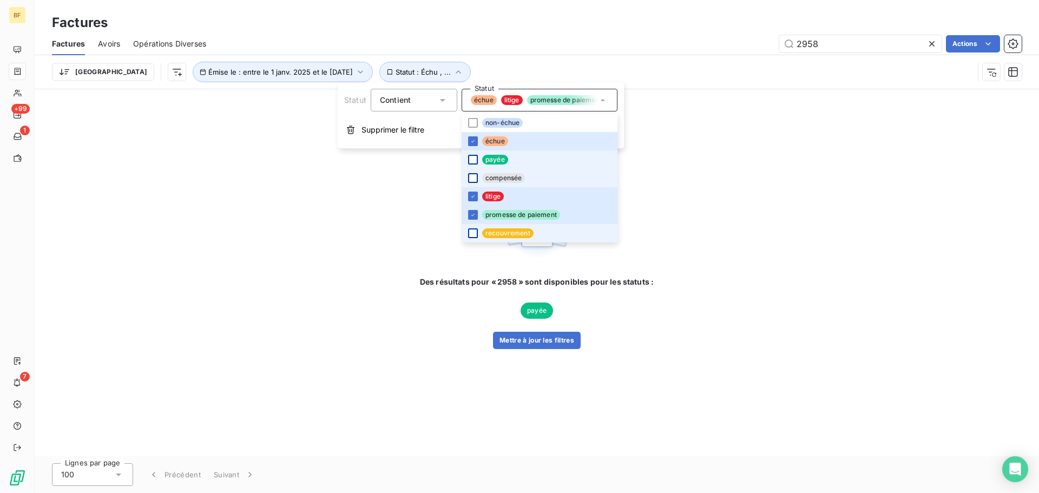
click at [475, 230] on div at bounding box center [473, 233] width 10 height 10
click at [712, 83] on div "Trier Émise le : entre le 1 janv. 2025 et le [DATE] Statut : Échu , ..." at bounding box center [537, 72] width 970 height 34
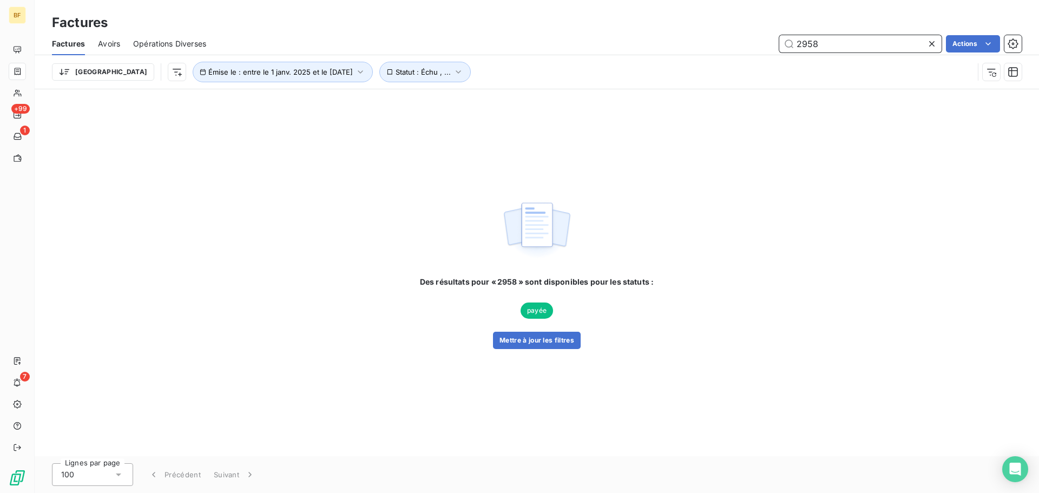
drag, startPoint x: 825, startPoint y: 43, endPoint x: 777, endPoint y: 38, distance: 49.0
click at [777, 38] on div "2958 Actions" at bounding box center [620, 43] width 803 height 17
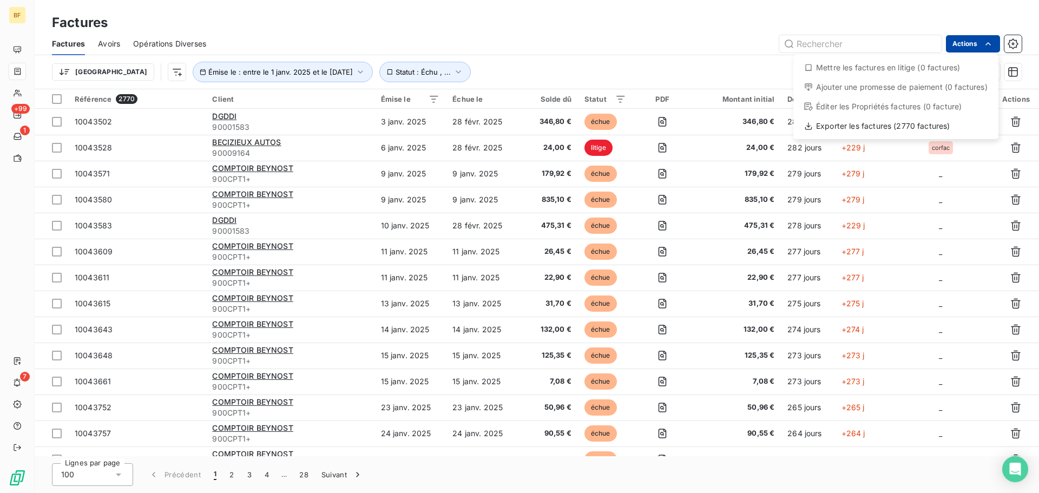
click at [937, 18] on html "BF +99 1 7 Factures Factures Avoirs Opérations Diverses Actions Mettre les fact…" at bounding box center [519, 246] width 1039 height 493
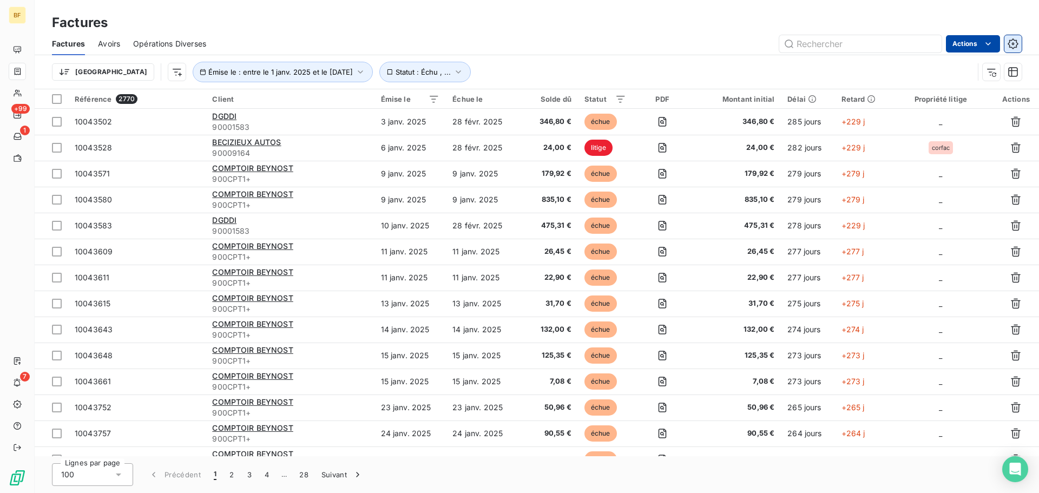
click at [1016, 41] on icon "button" at bounding box center [1013, 43] width 10 height 10
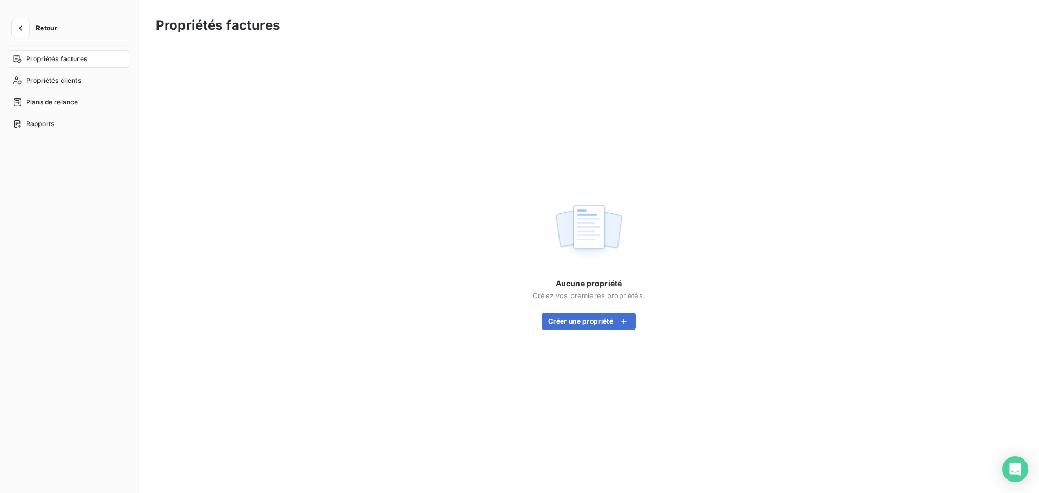
click at [45, 25] on span "Retour" at bounding box center [47, 28] width 22 height 6
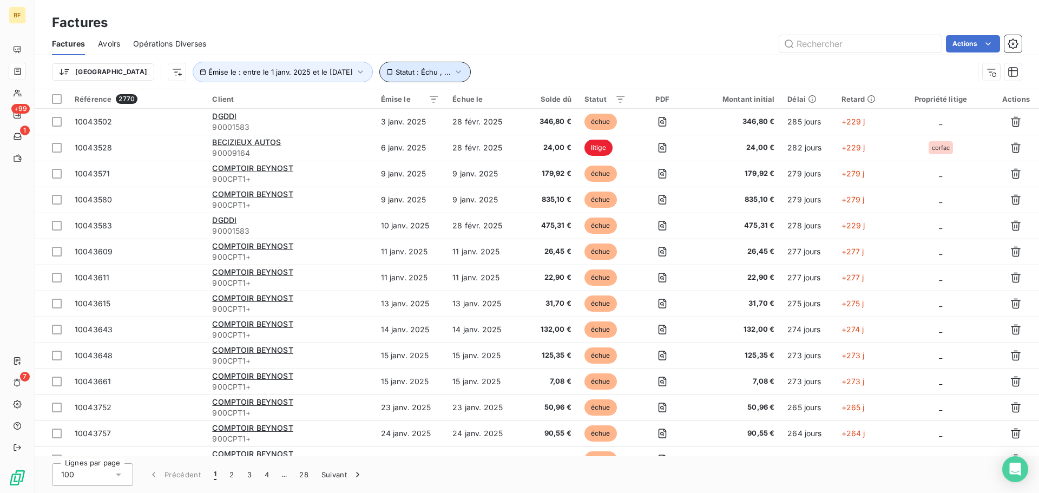
click at [453, 73] on icon "button" at bounding box center [458, 72] width 11 height 11
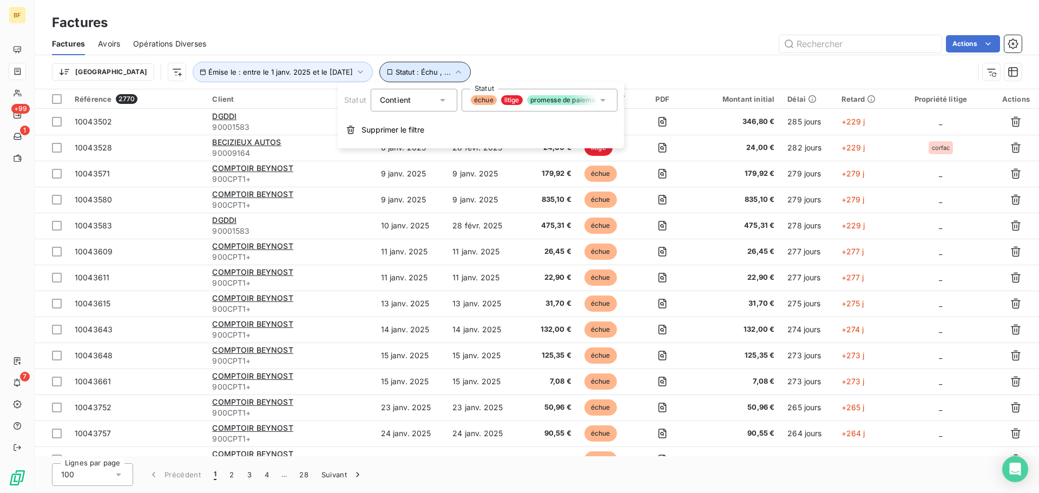
click at [453, 73] on icon "button" at bounding box center [458, 72] width 11 height 11
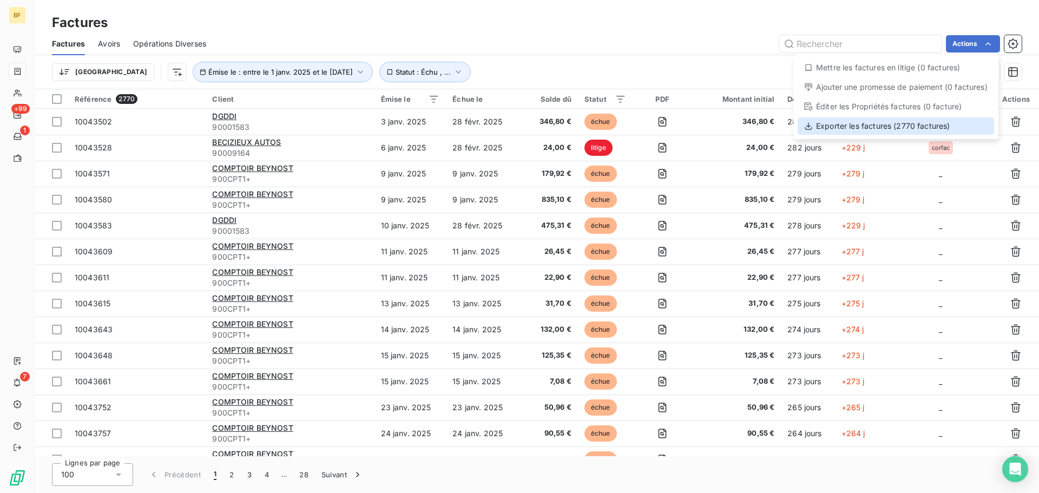
click at [881, 124] on div "Exporter les factures (2770 factures)" at bounding box center [896, 125] width 196 height 17
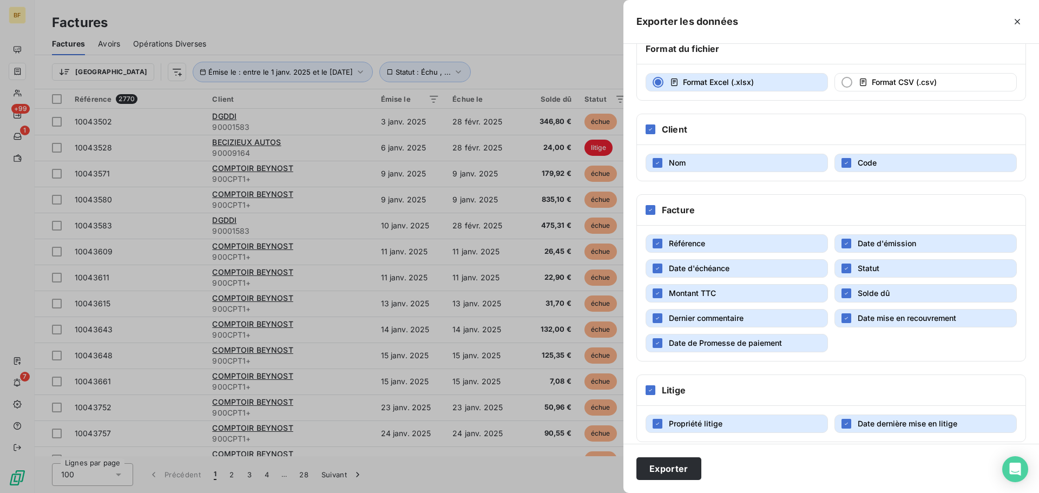
scroll to position [76, 0]
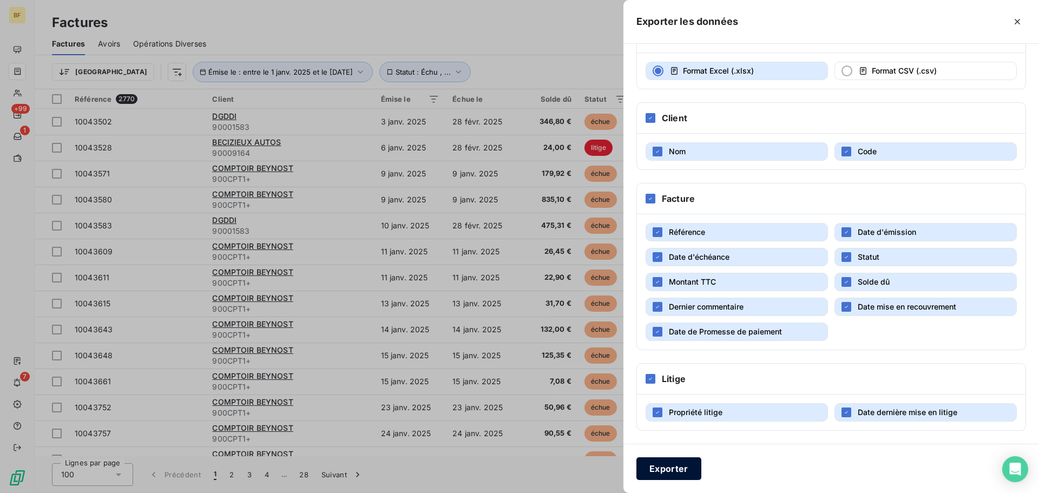
click at [681, 468] on button "Exporter" at bounding box center [668, 468] width 65 height 23
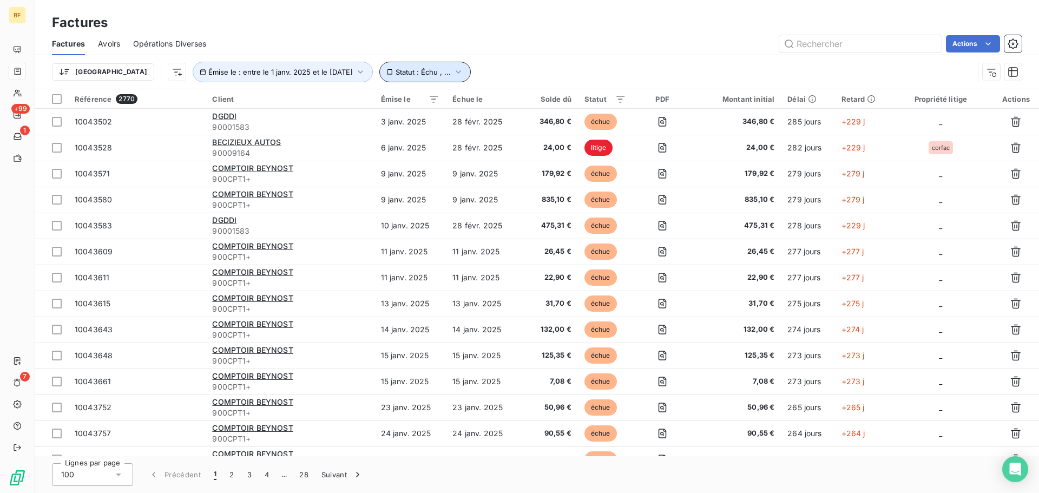
click at [453, 74] on icon "button" at bounding box center [458, 72] width 11 height 11
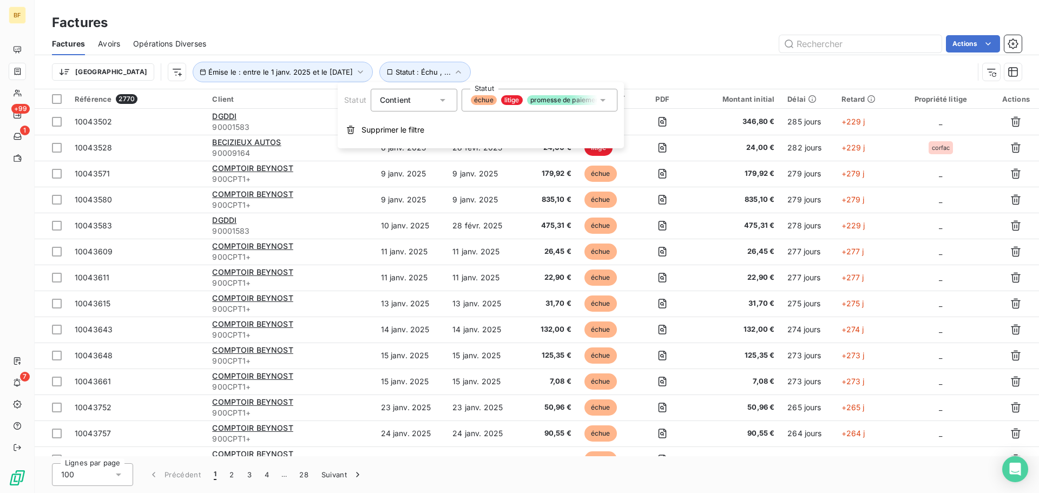
click at [606, 104] on icon at bounding box center [603, 100] width 11 height 11
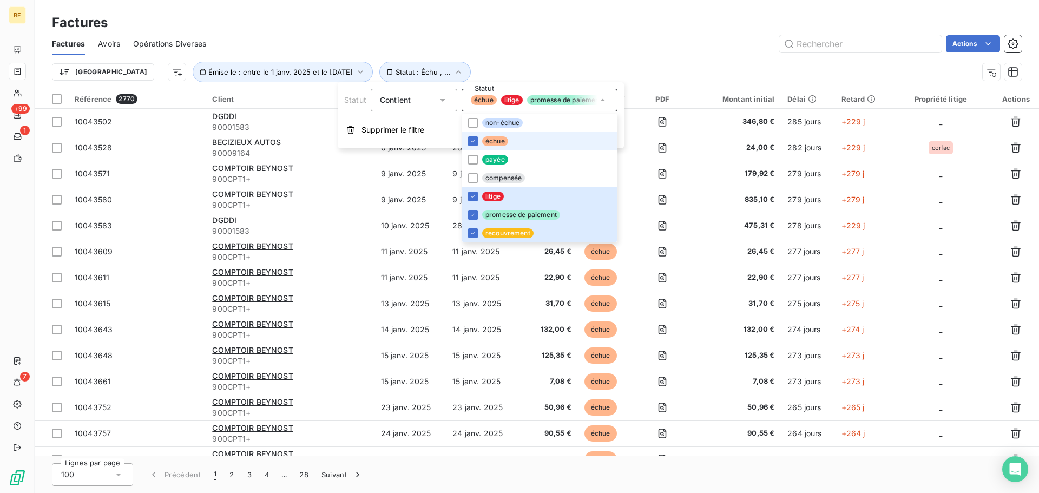
click at [548, 39] on div "Actions" at bounding box center [620, 43] width 803 height 17
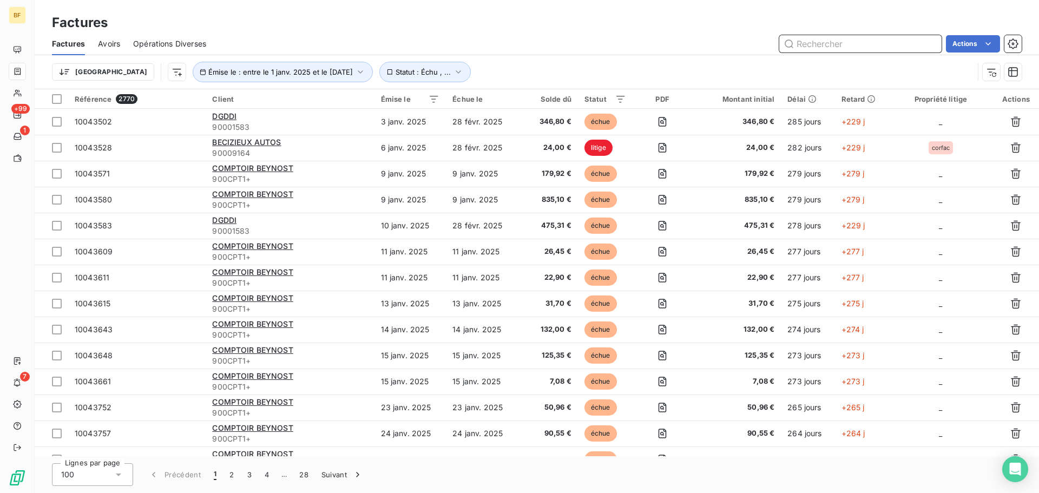
click at [842, 45] on input "text" at bounding box center [860, 43] width 162 height 17
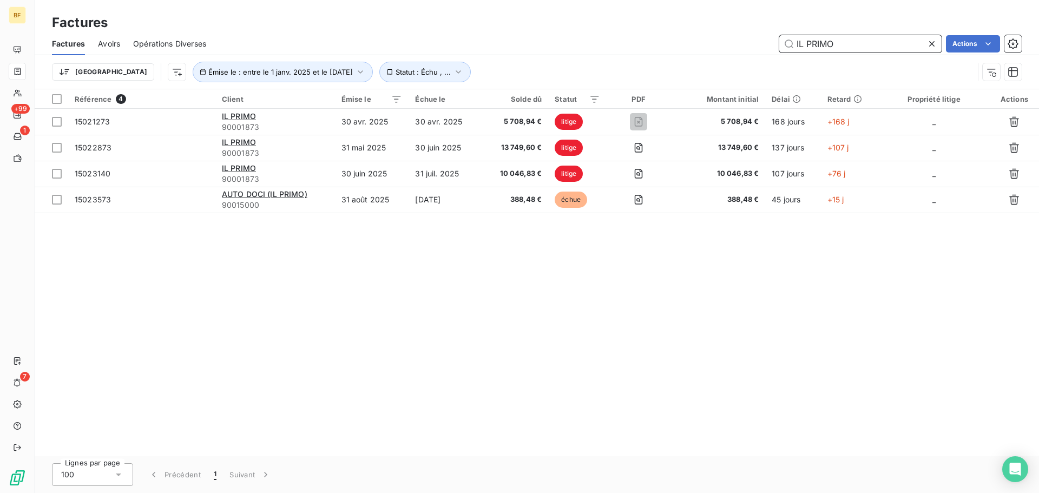
type input "IL PRIMO"
click at [847, 47] on input "IL PRIMO" at bounding box center [860, 43] width 162 height 17
drag, startPoint x: 847, startPoint y: 47, endPoint x: 790, endPoint y: 35, distance: 58.5
click at [790, 35] on input "IL PRIMO" at bounding box center [860, 43] width 162 height 17
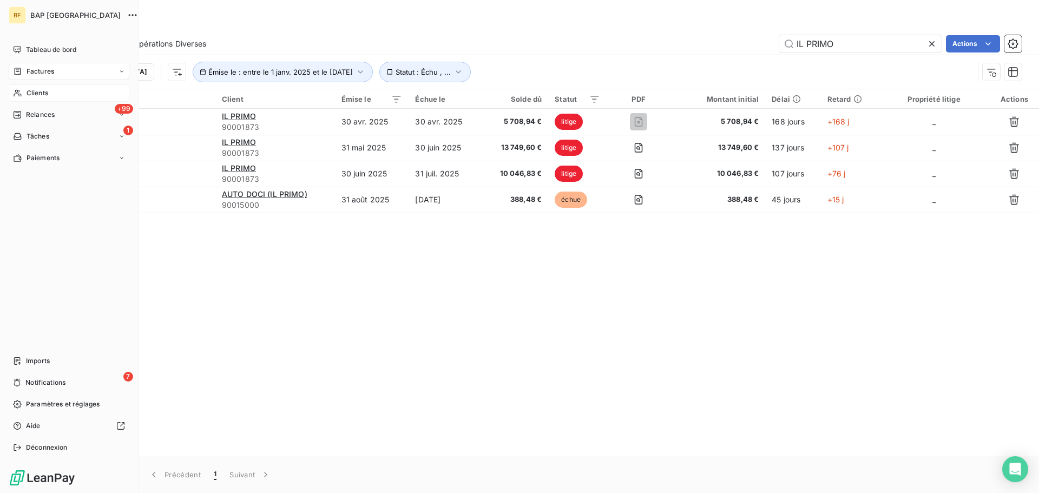
click at [31, 93] on span "Clients" at bounding box center [38, 93] width 22 height 10
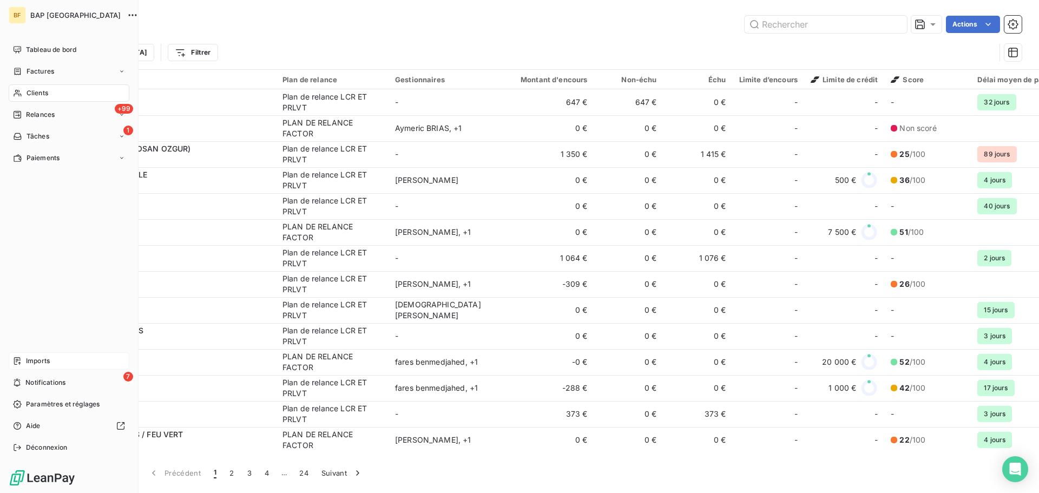
click at [44, 362] on span "Imports" at bounding box center [38, 361] width 24 height 10
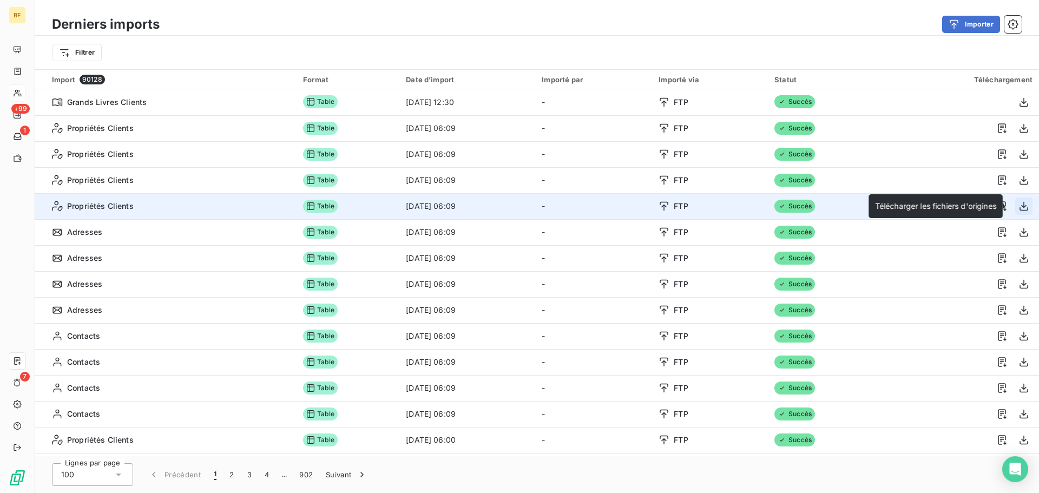
click at [1019, 207] on icon "button" at bounding box center [1024, 206] width 11 height 11
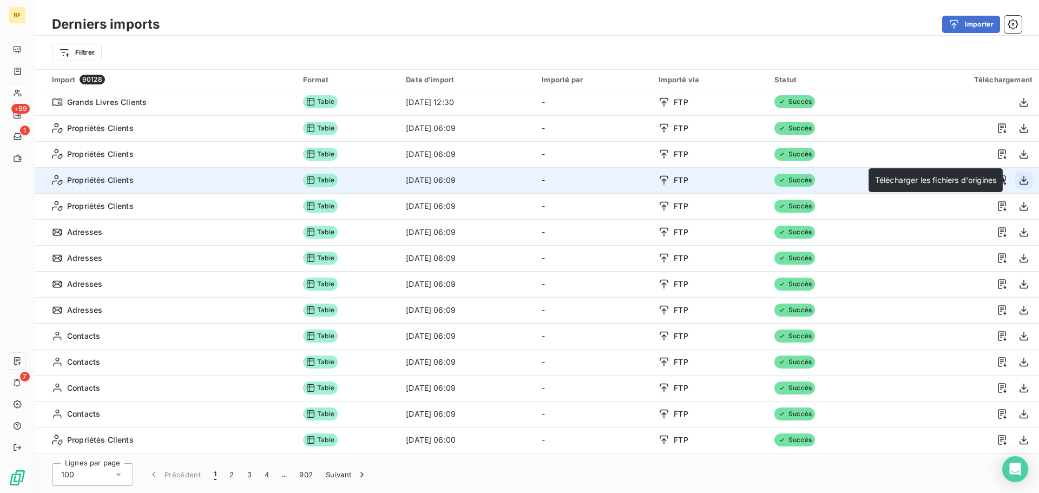
click at [1019, 178] on icon "button" at bounding box center [1024, 180] width 11 height 11
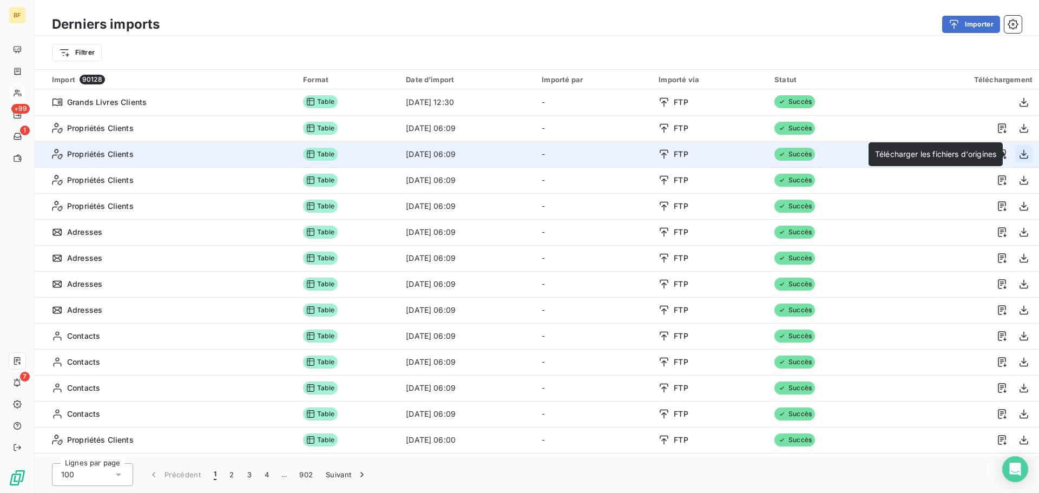
click at [1019, 150] on icon "button" at bounding box center [1024, 154] width 11 height 11
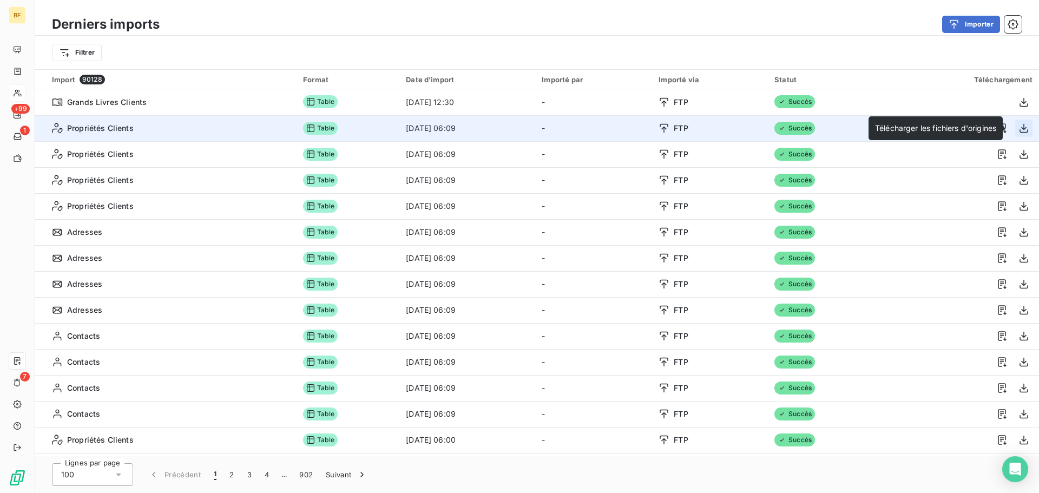
click at [1019, 128] on icon "button" at bounding box center [1024, 128] width 11 height 11
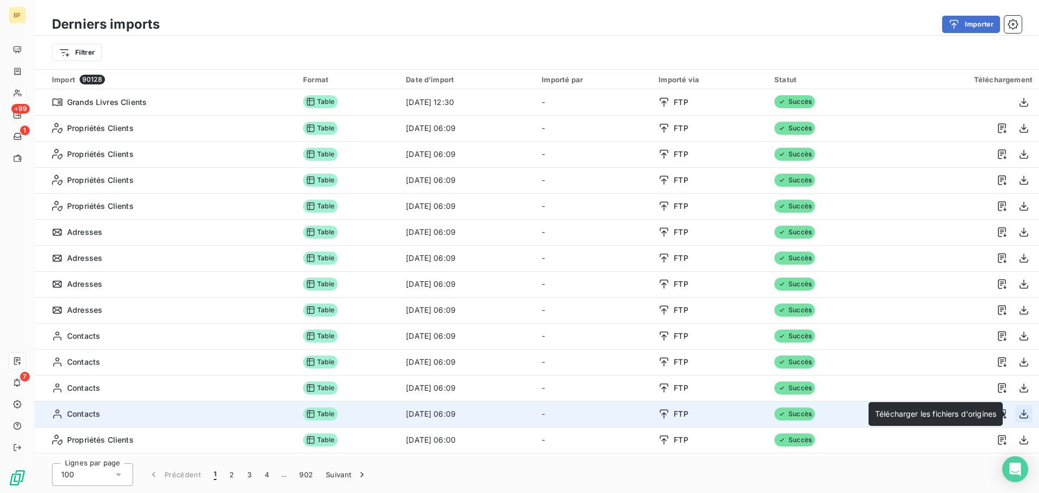
click at [1022, 411] on icon "button" at bounding box center [1024, 414] width 11 height 11
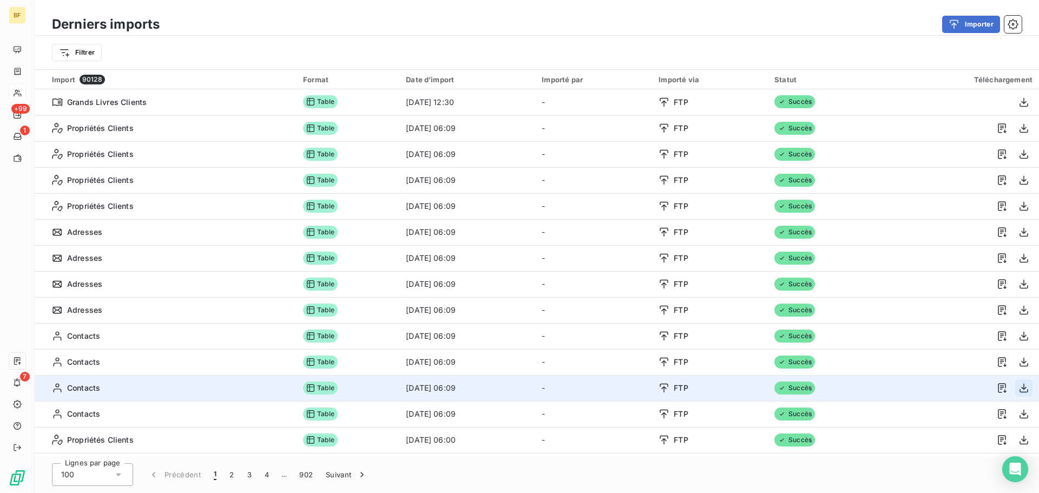
click at [1021, 387] on icon "button" at bounding box center [1024, 388] width 11 height 11
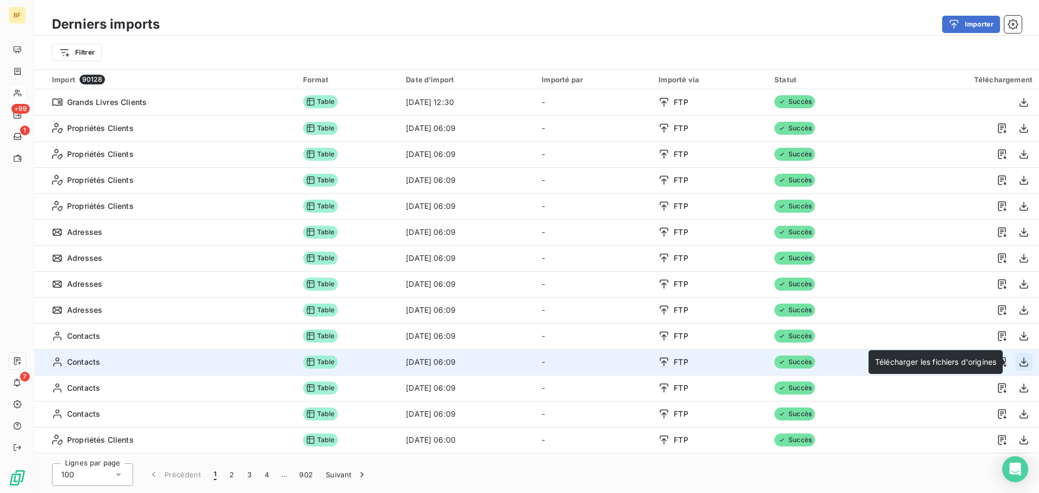
click at [1021, 363] on icon "button" at bounding box center [1024, 362] width 9 height 9
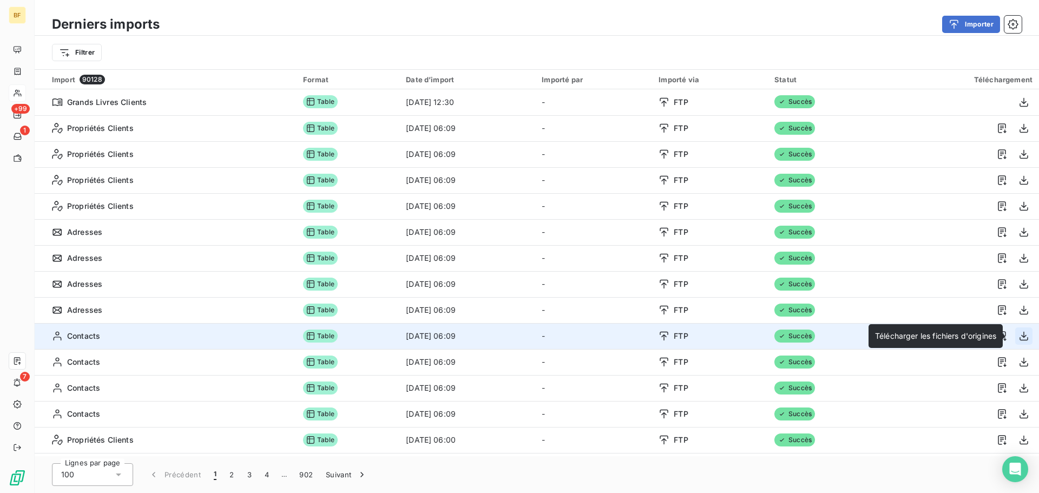
click at [1019, 334] on icon "button" at bounding box center [1024, 336] width 11 height 11
